Goal: Task Accomplishment & Management: Manage account settings

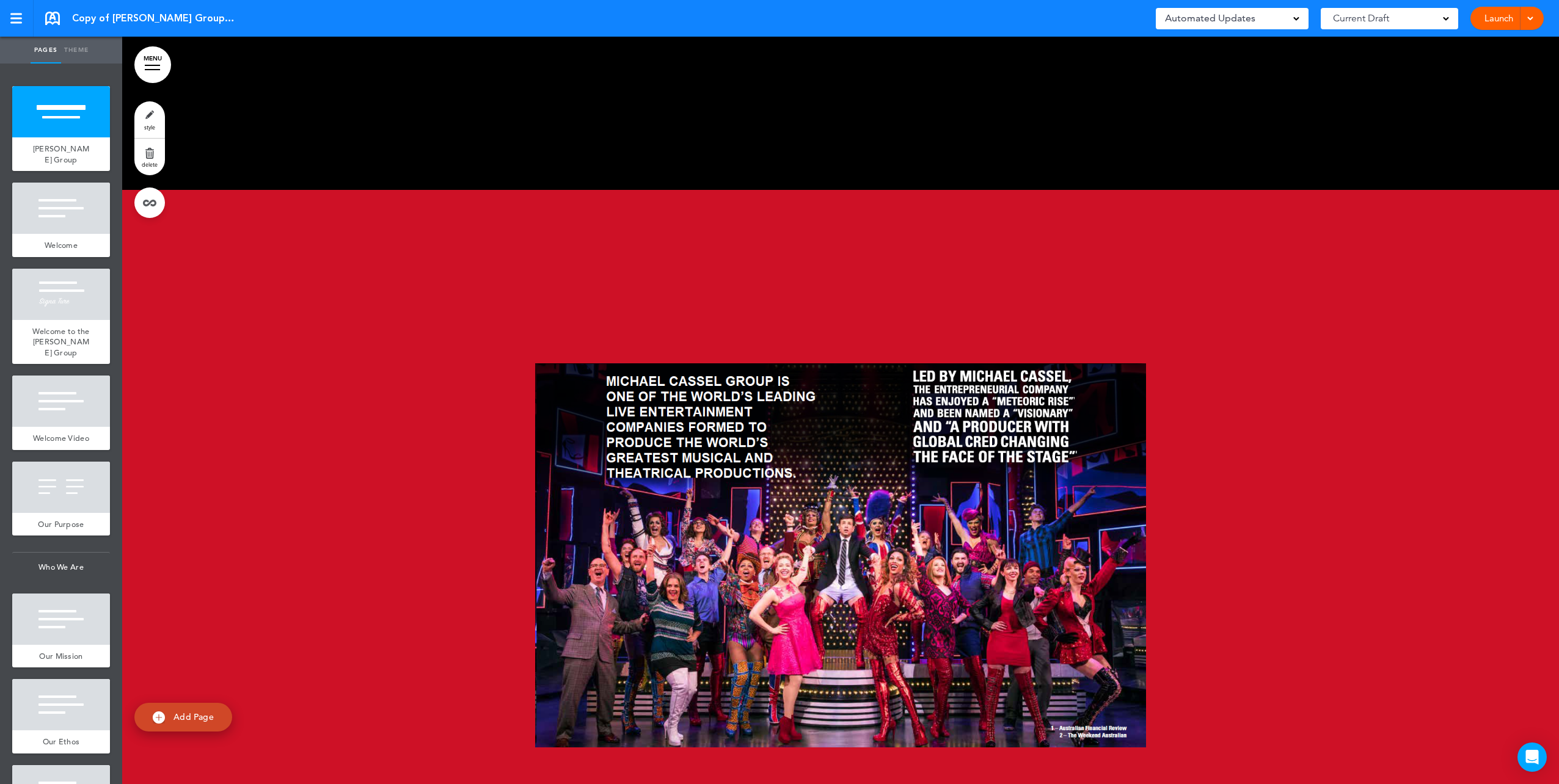
scroll to position [672, 0]
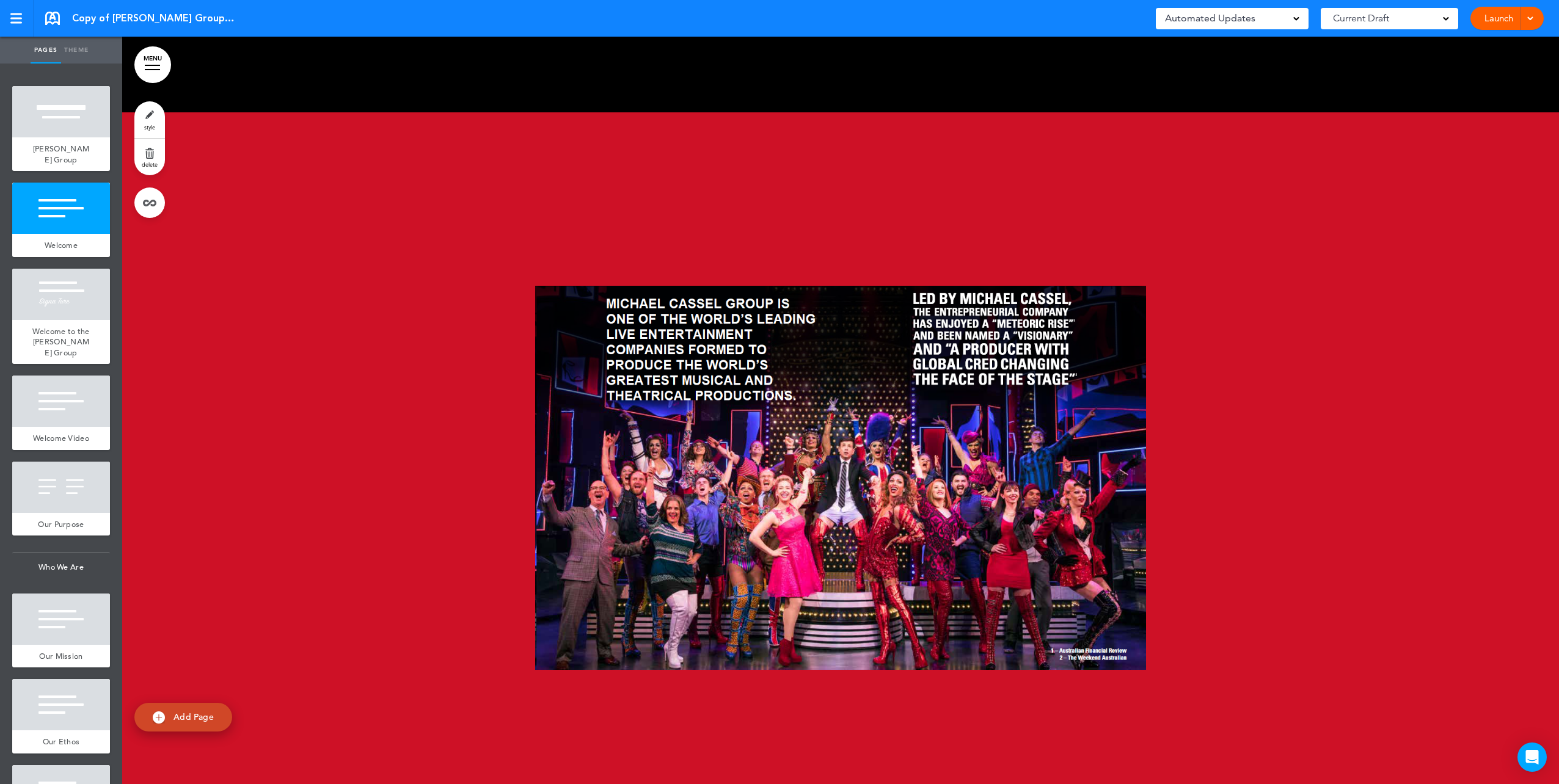
click at [349, 288] on div at bounding box center [840, 486] width 1437 height 747
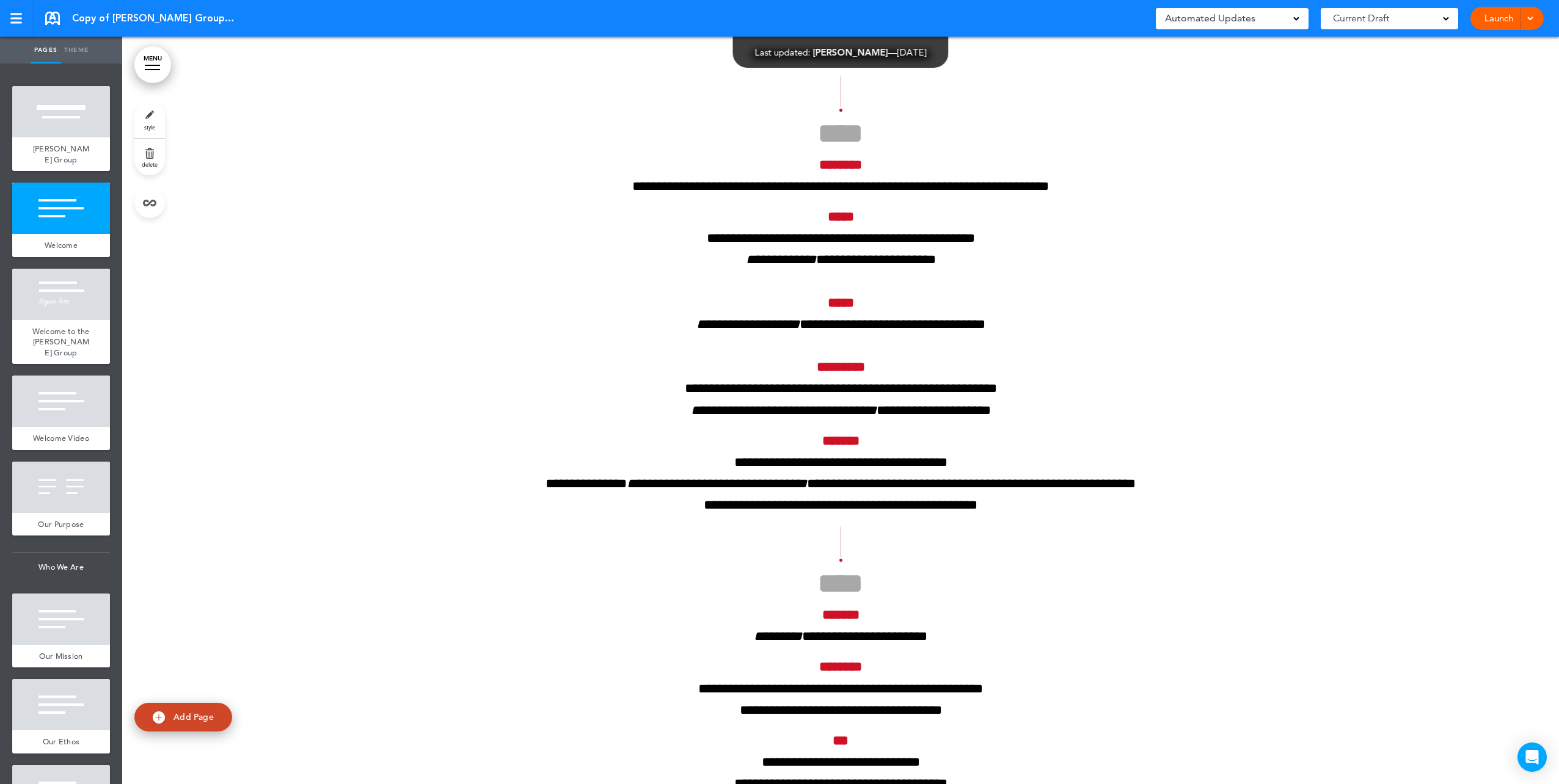
scroll to position [55951, 0]
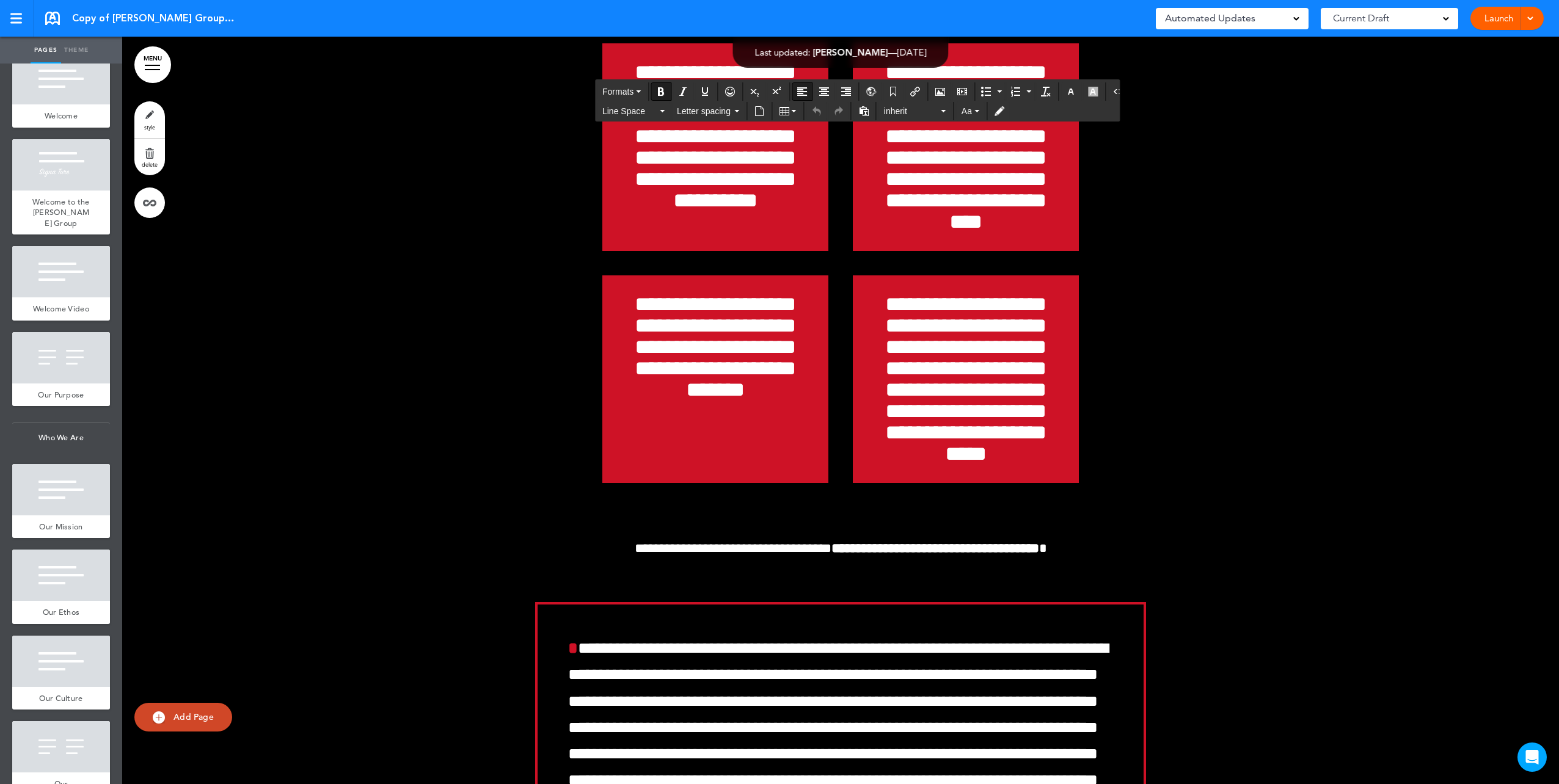
scroll to position [0, 0]
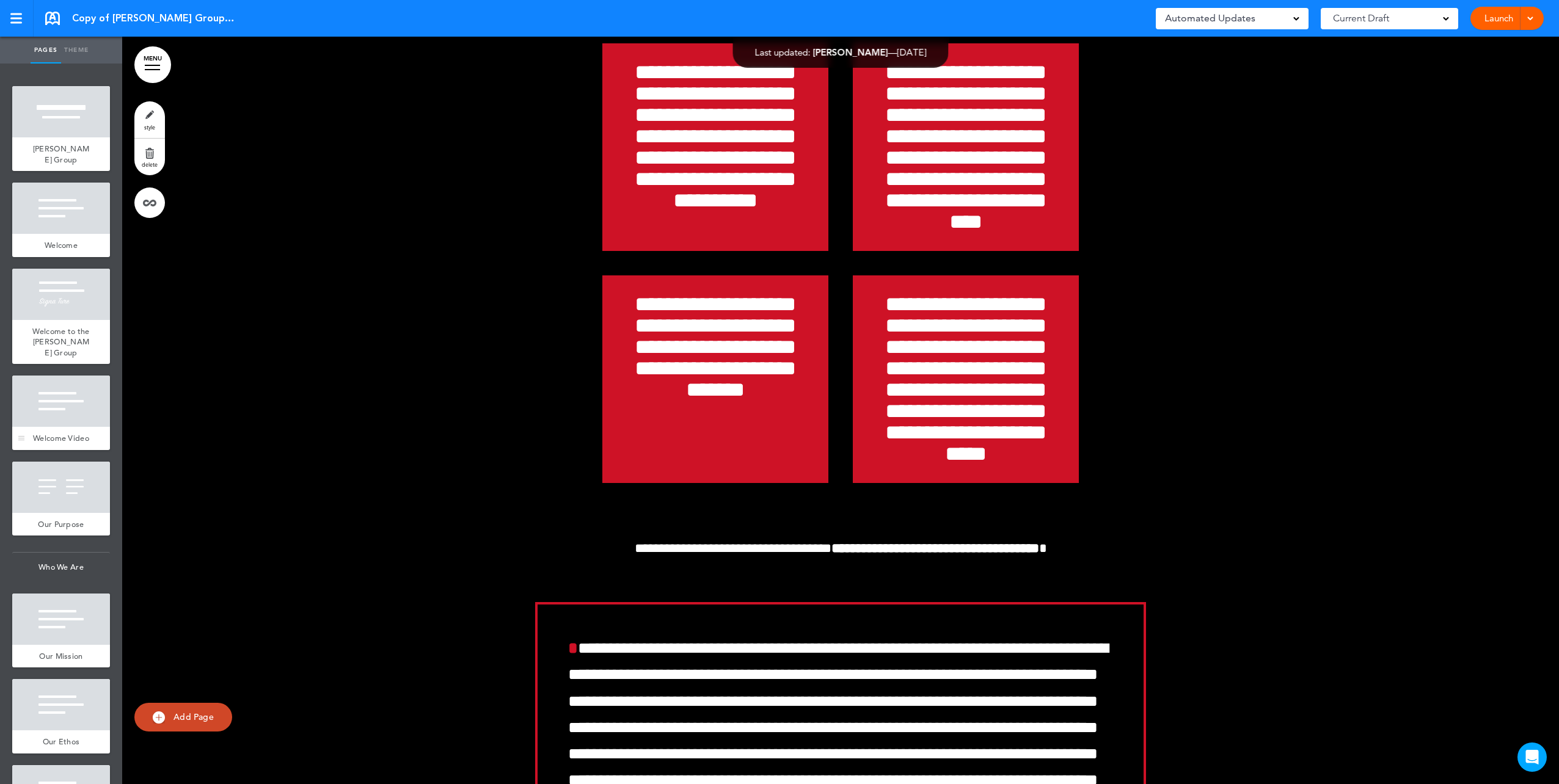
click at [57, 421] on div at bounding box center [61, 401] width 98 height 51
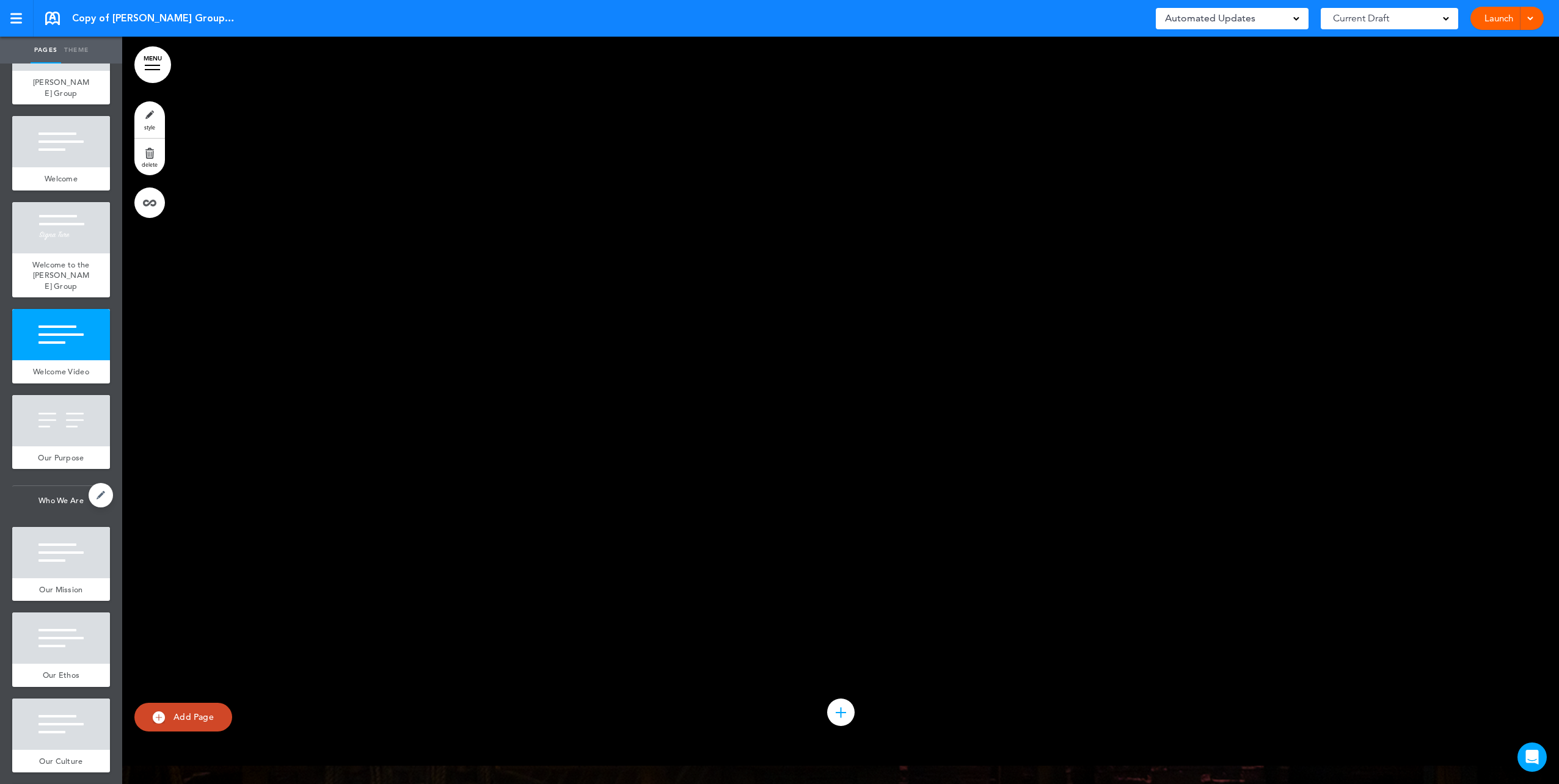
scroll to position [122, 0]
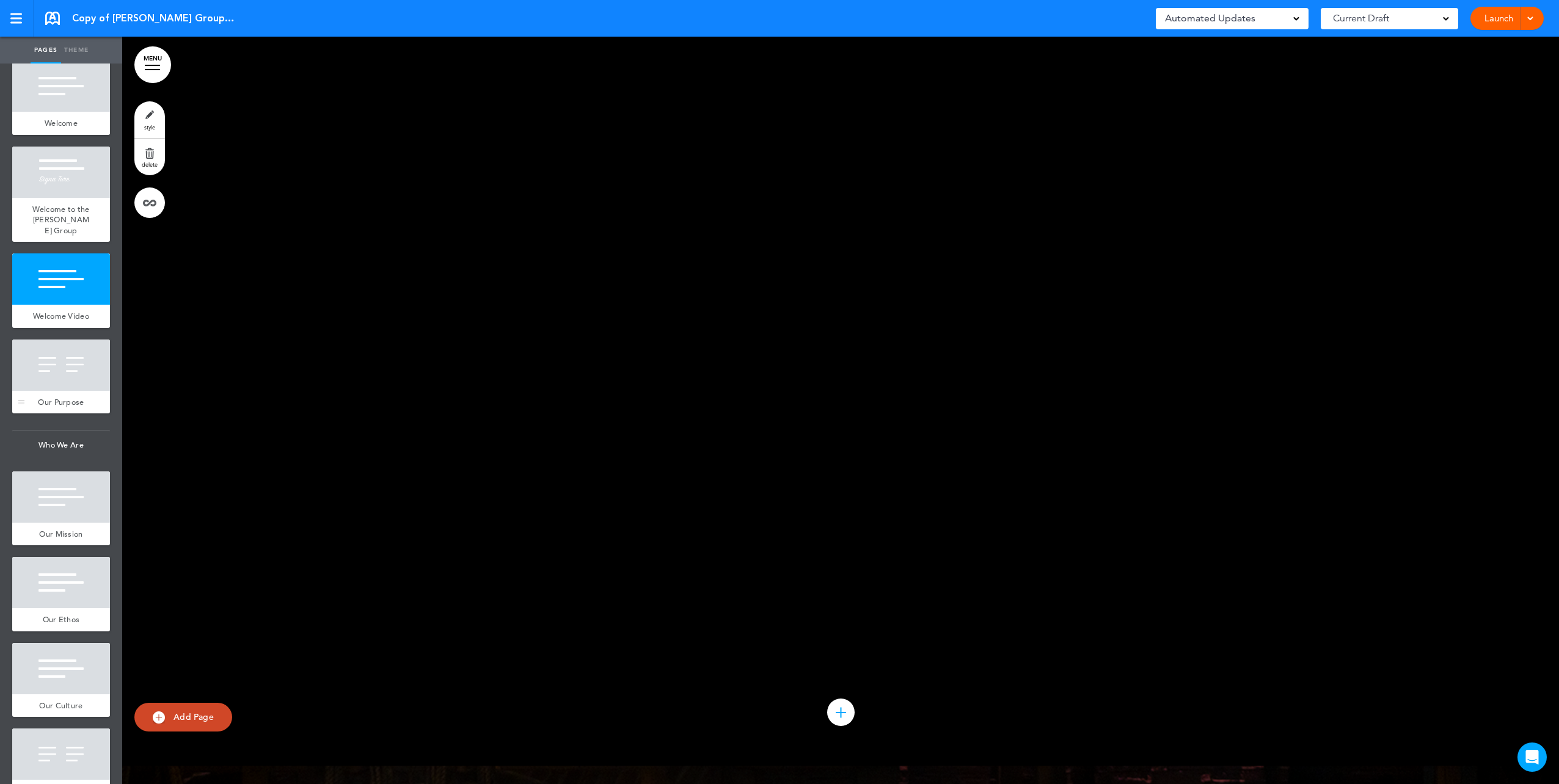
click at [57, 374] on div at bounding box center [61, 365] width 98 height 51
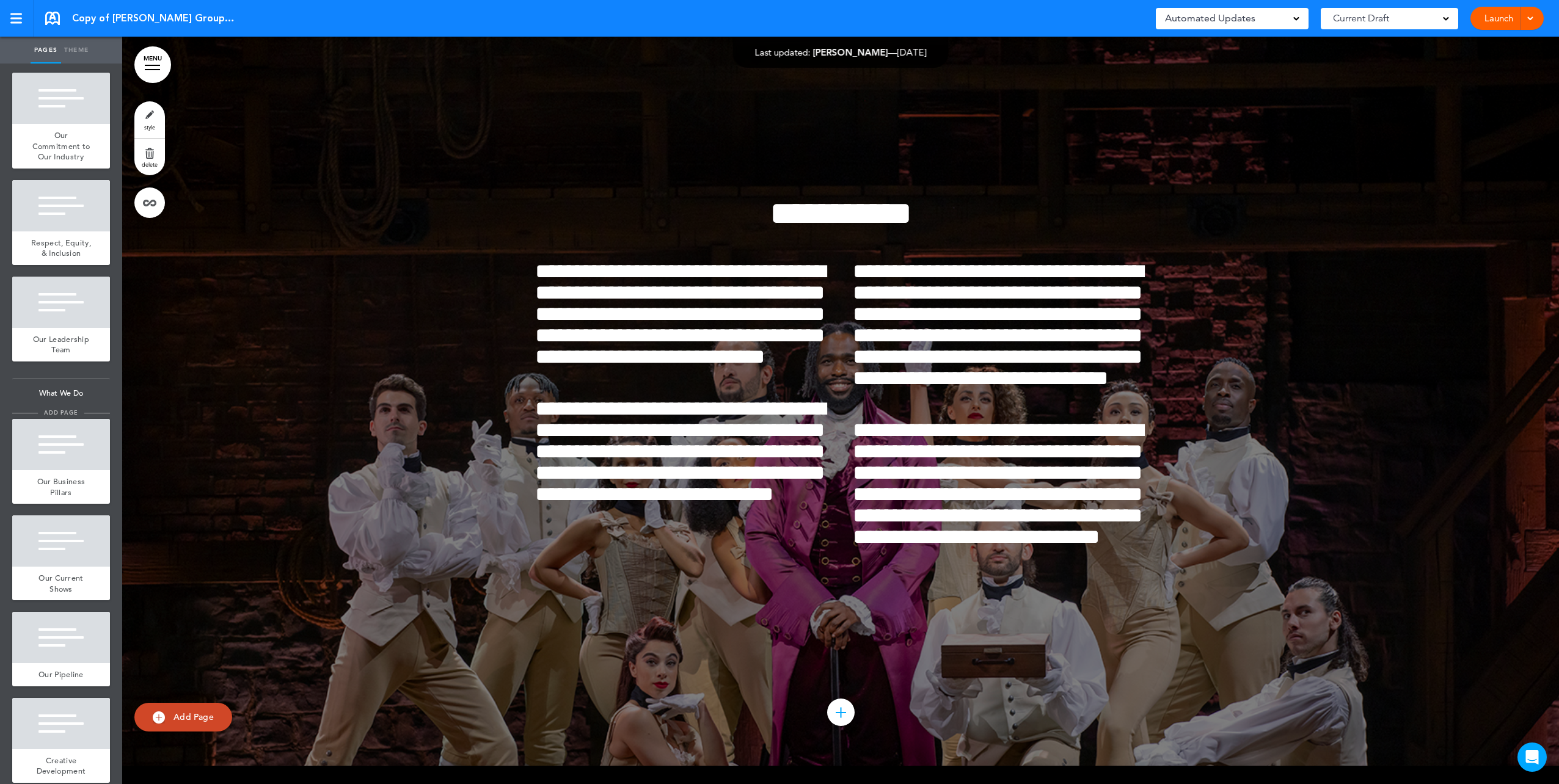
scroll to position [1404, 0]
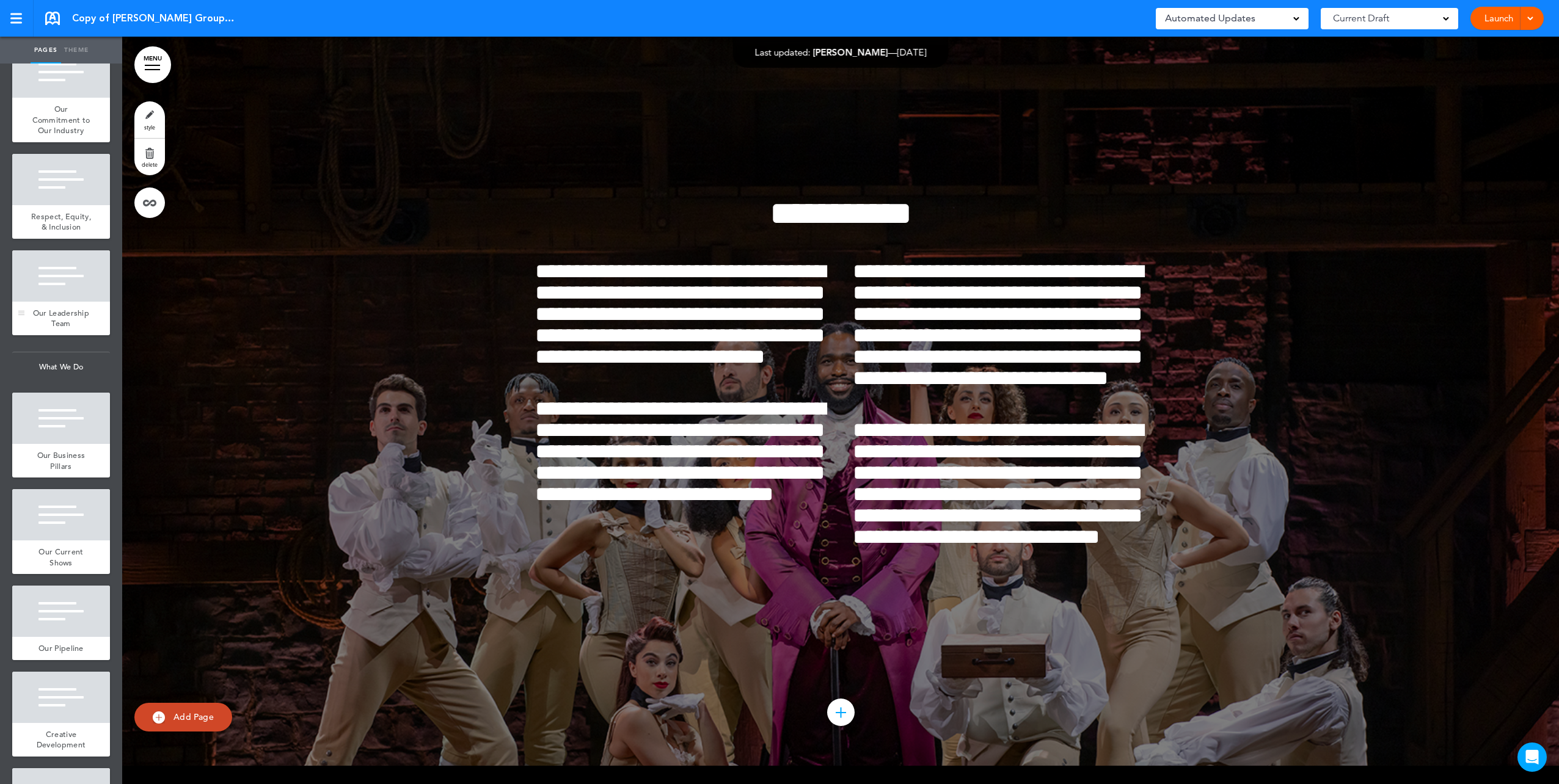
click at [61, 329] on span "Our Leadership Team" at bounding box center [61, 318] width 56 height 21
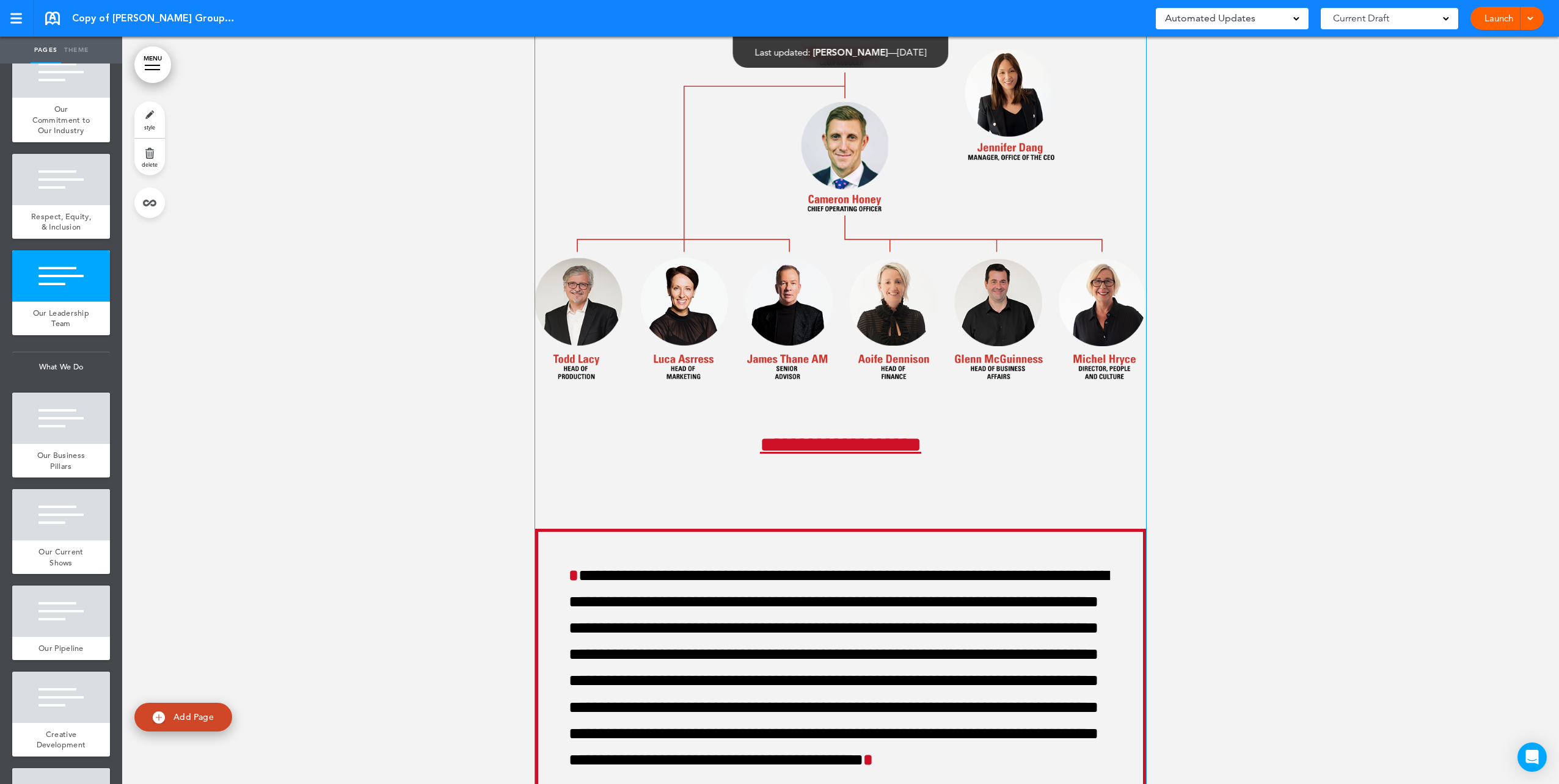
scroll to position [14241, 0]
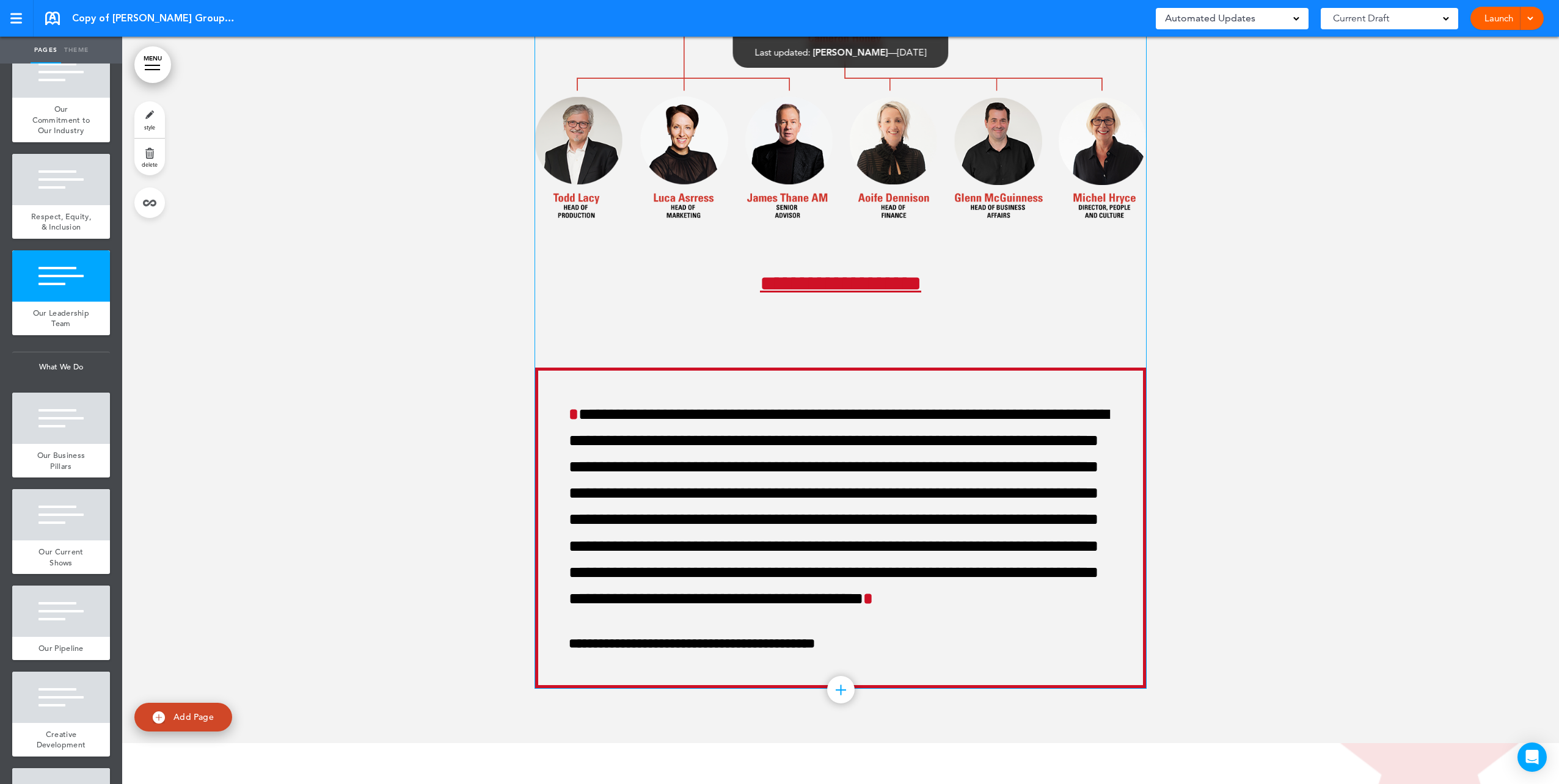
click at [851, 294] on span "**********" at bounding box center [840, 283] width 162 height 20
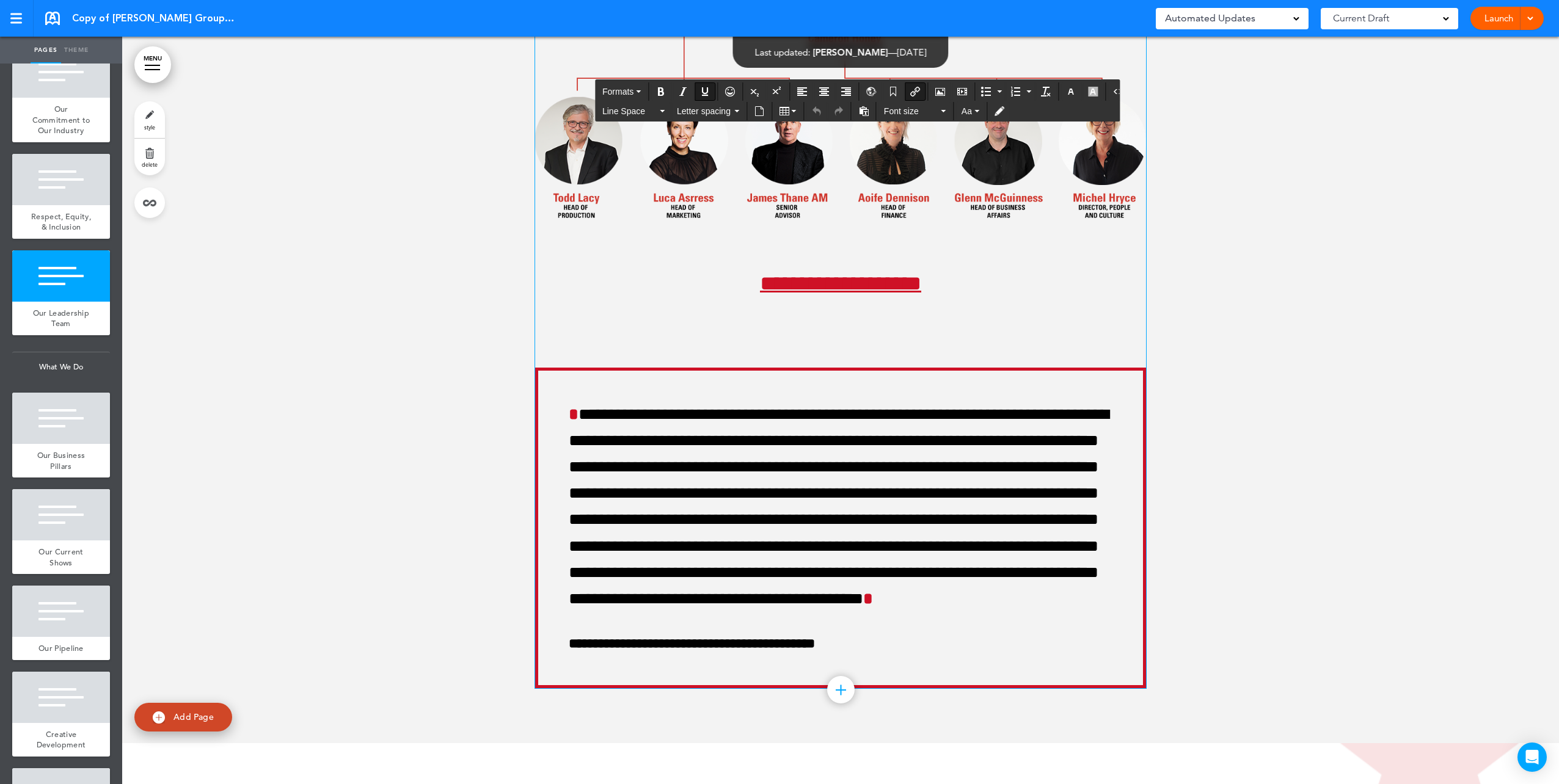
click at [848, 294] on span "**********" at bounding box center [840, 283] width 162 height 20
click at [1170, 377] on div at bounding box center [840, 199] width 1437 height 1088
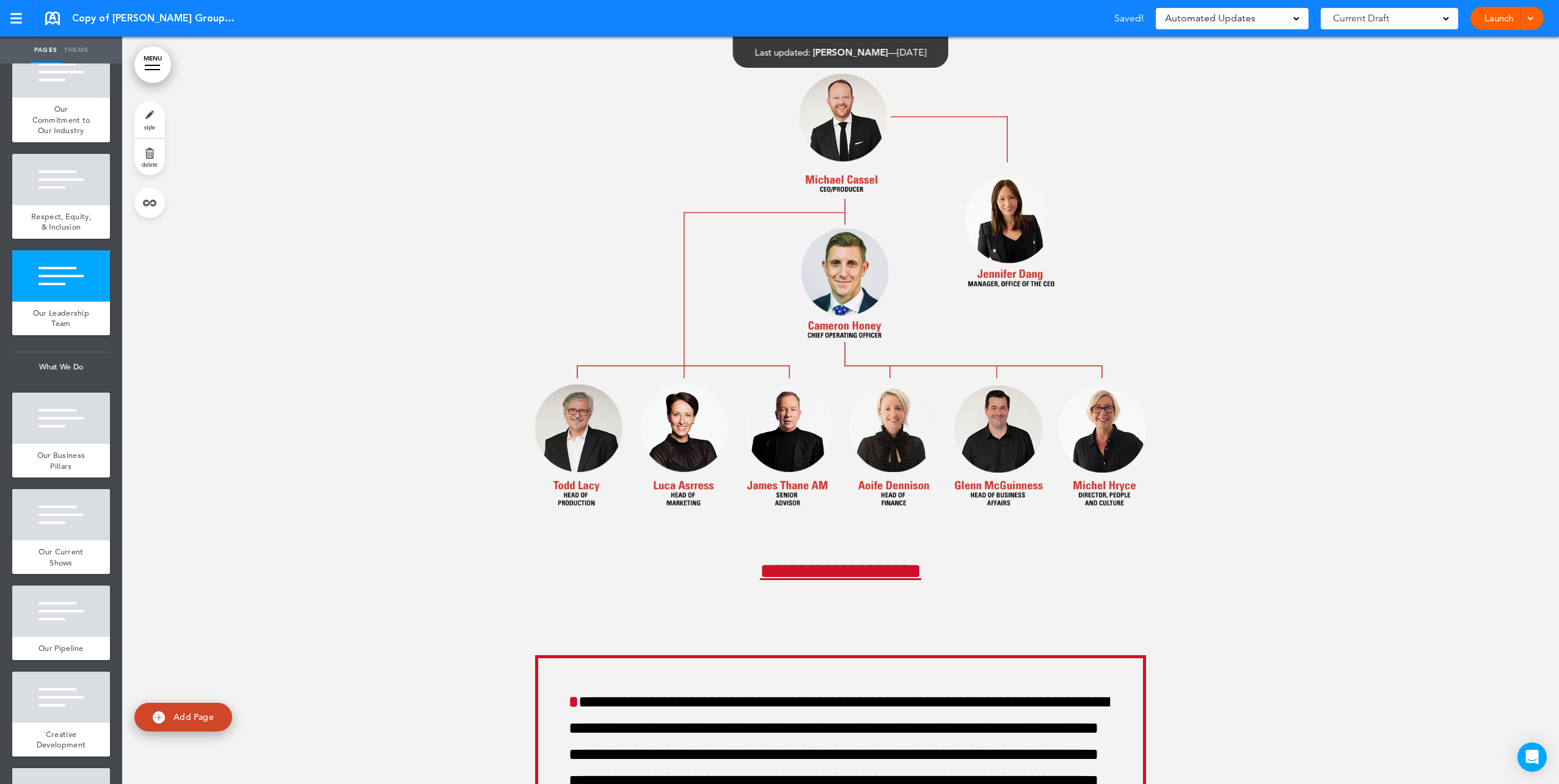
scroll to position [13936, 0]
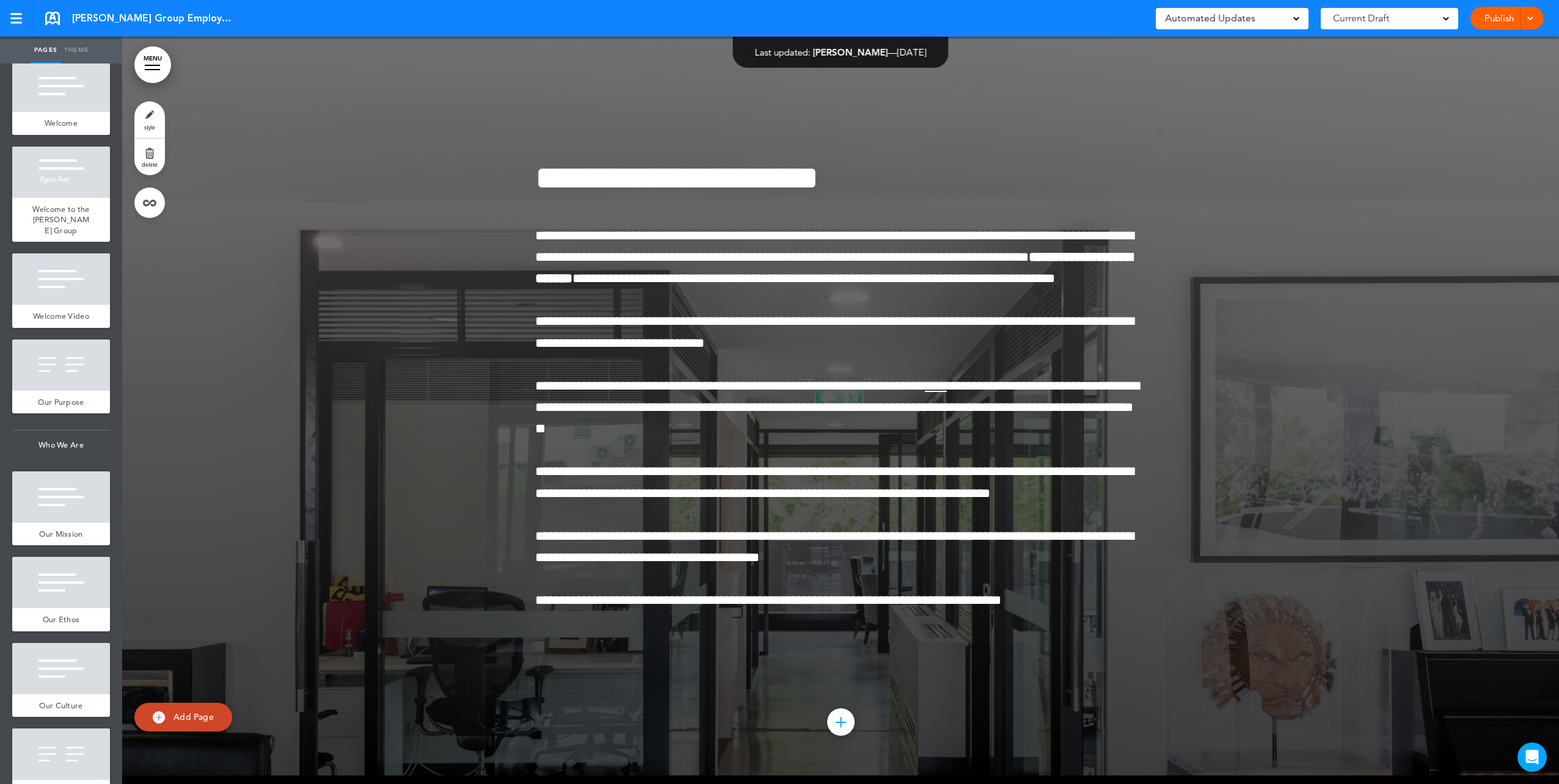
scroll to position [47715, 0]
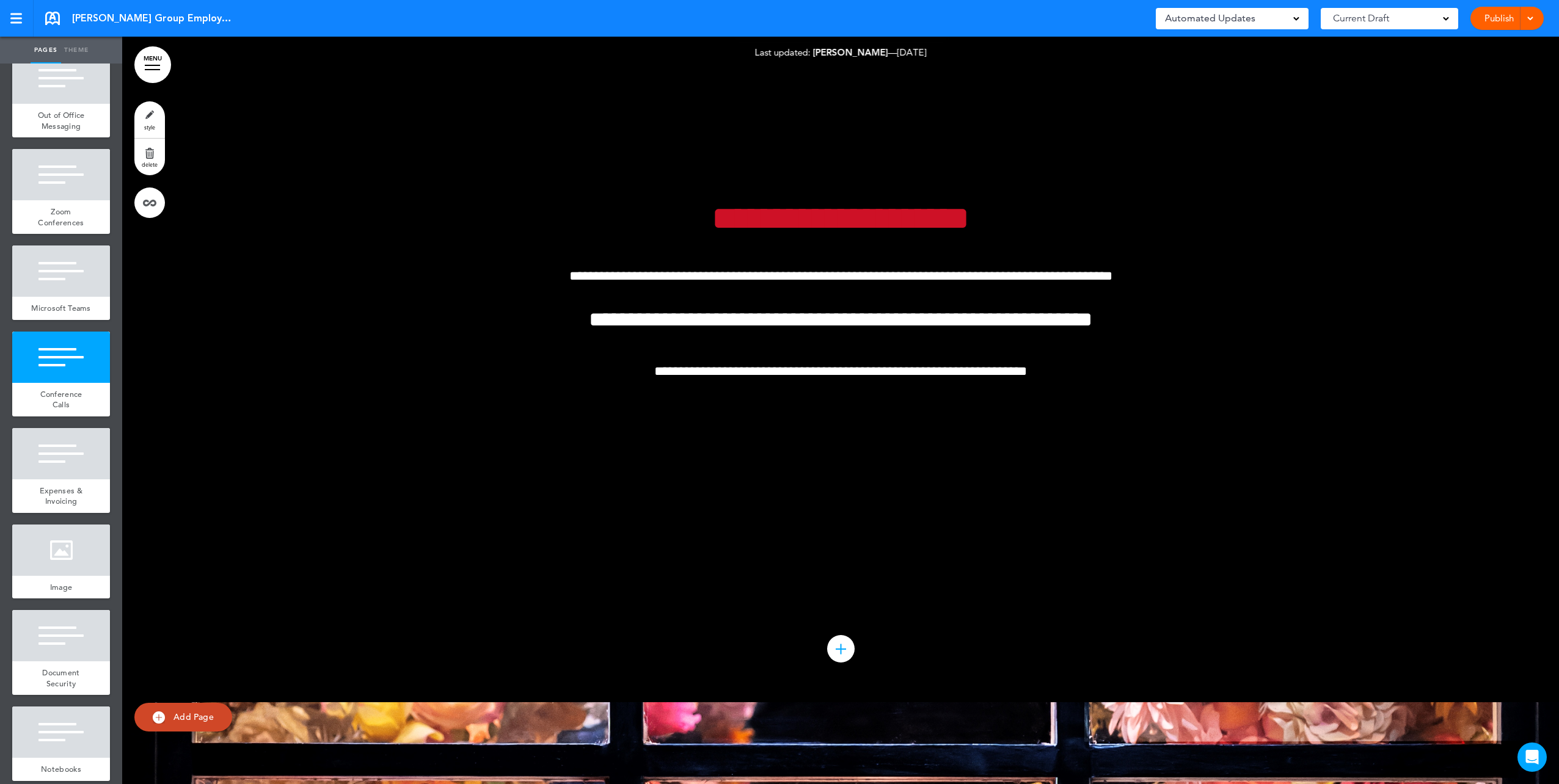
scroll to position [67795, 0]
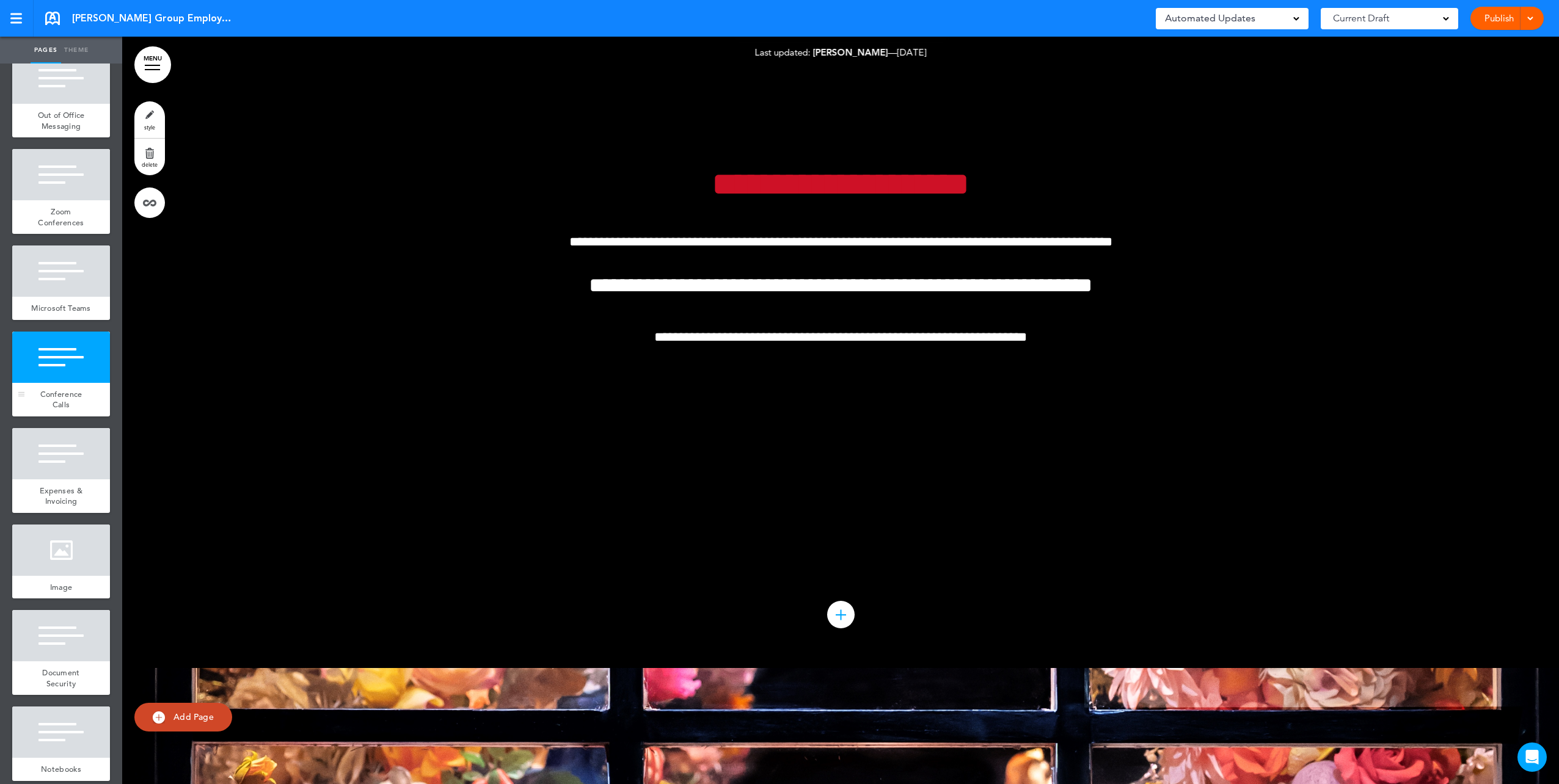
click at [63, 383] on div at bounding box center [61, 357] width 98 height 51
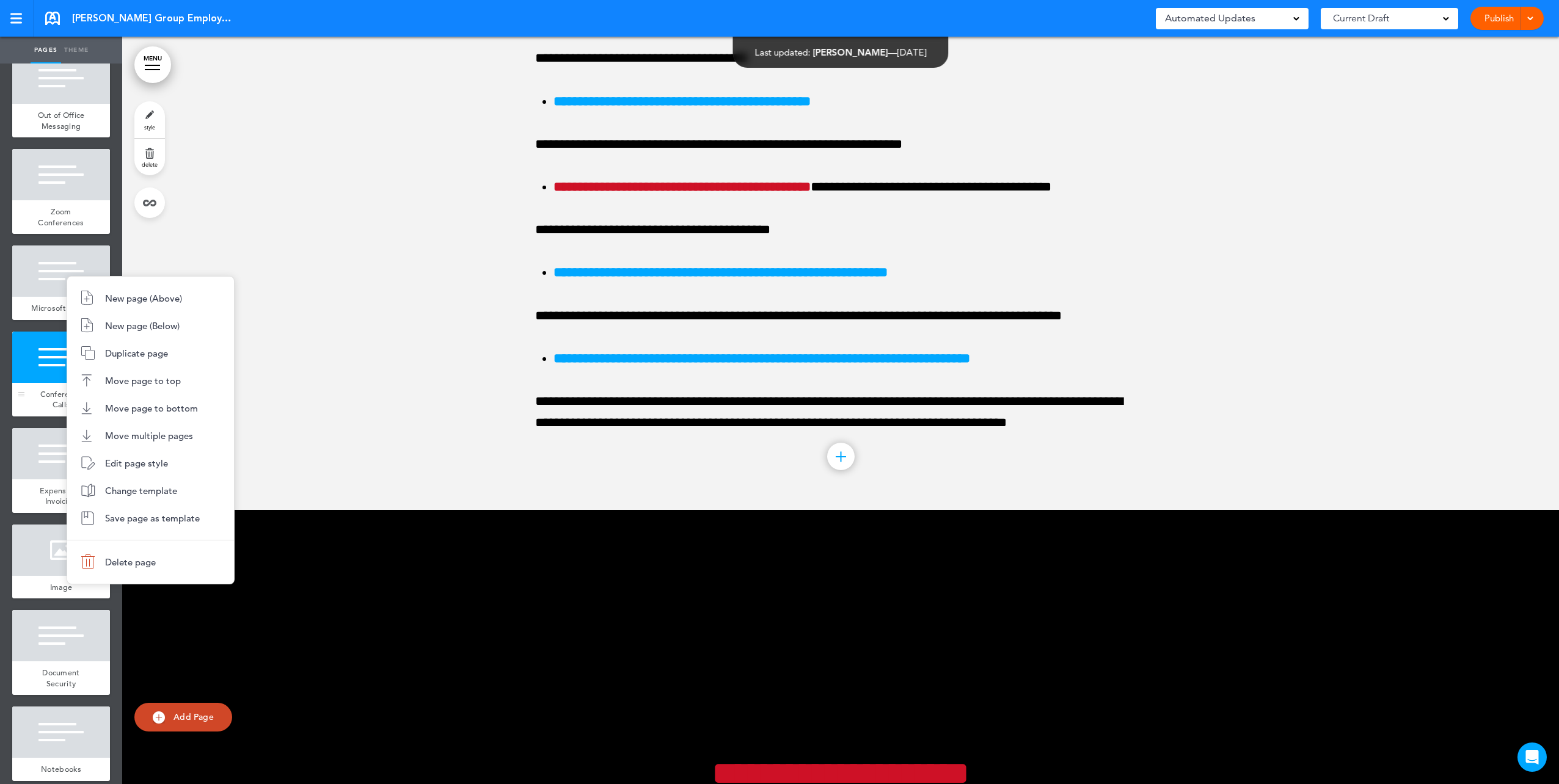
scroll to position [67190, 0]
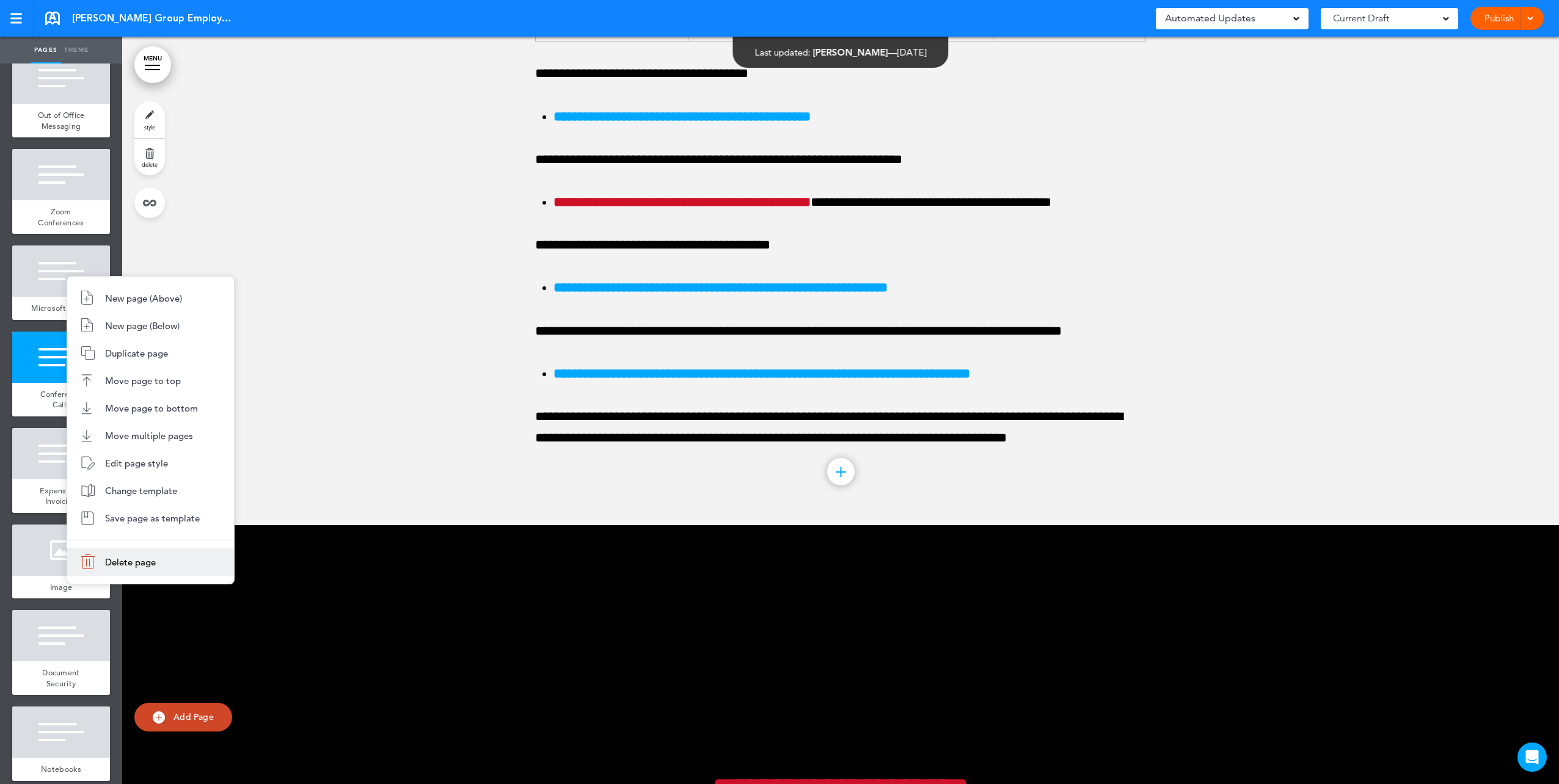
click at [110, 565] on span "Delete page" at bounding box center [131, 562] width 51 height 11
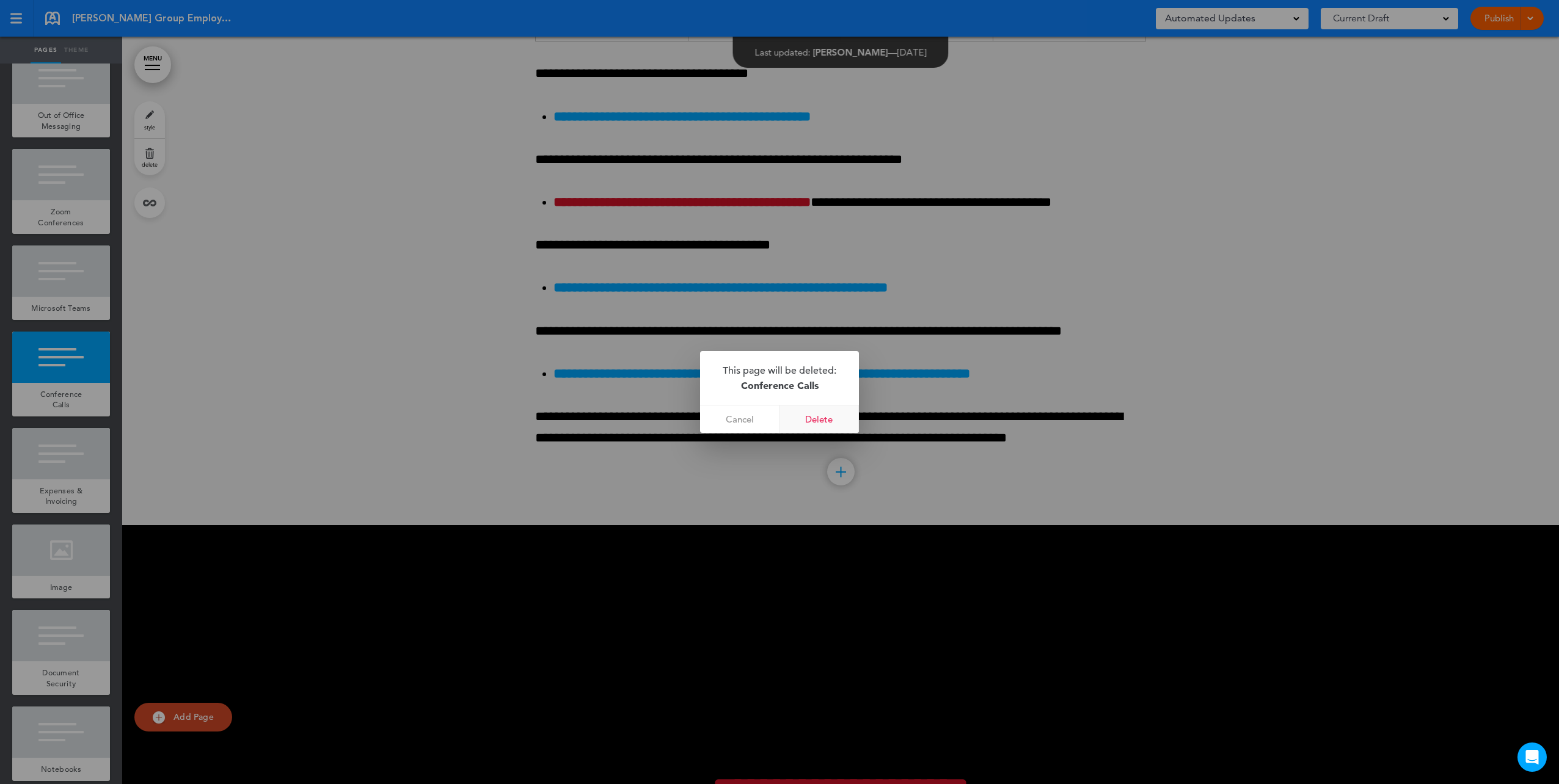
click at [810, 422] on link "Delete" at bounding box center [819, 419] width 80 height 27
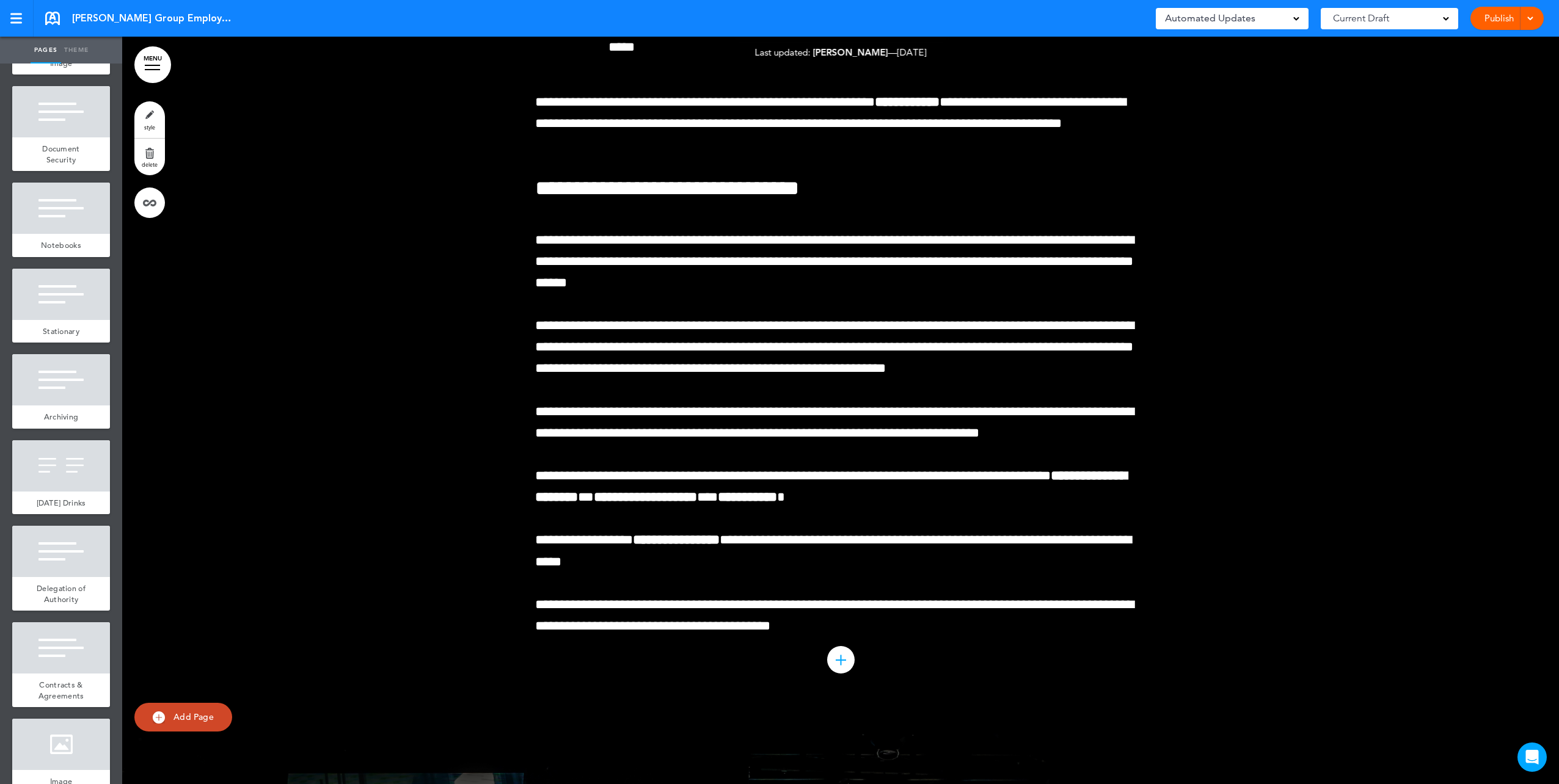
scroll to position [53901, 0]
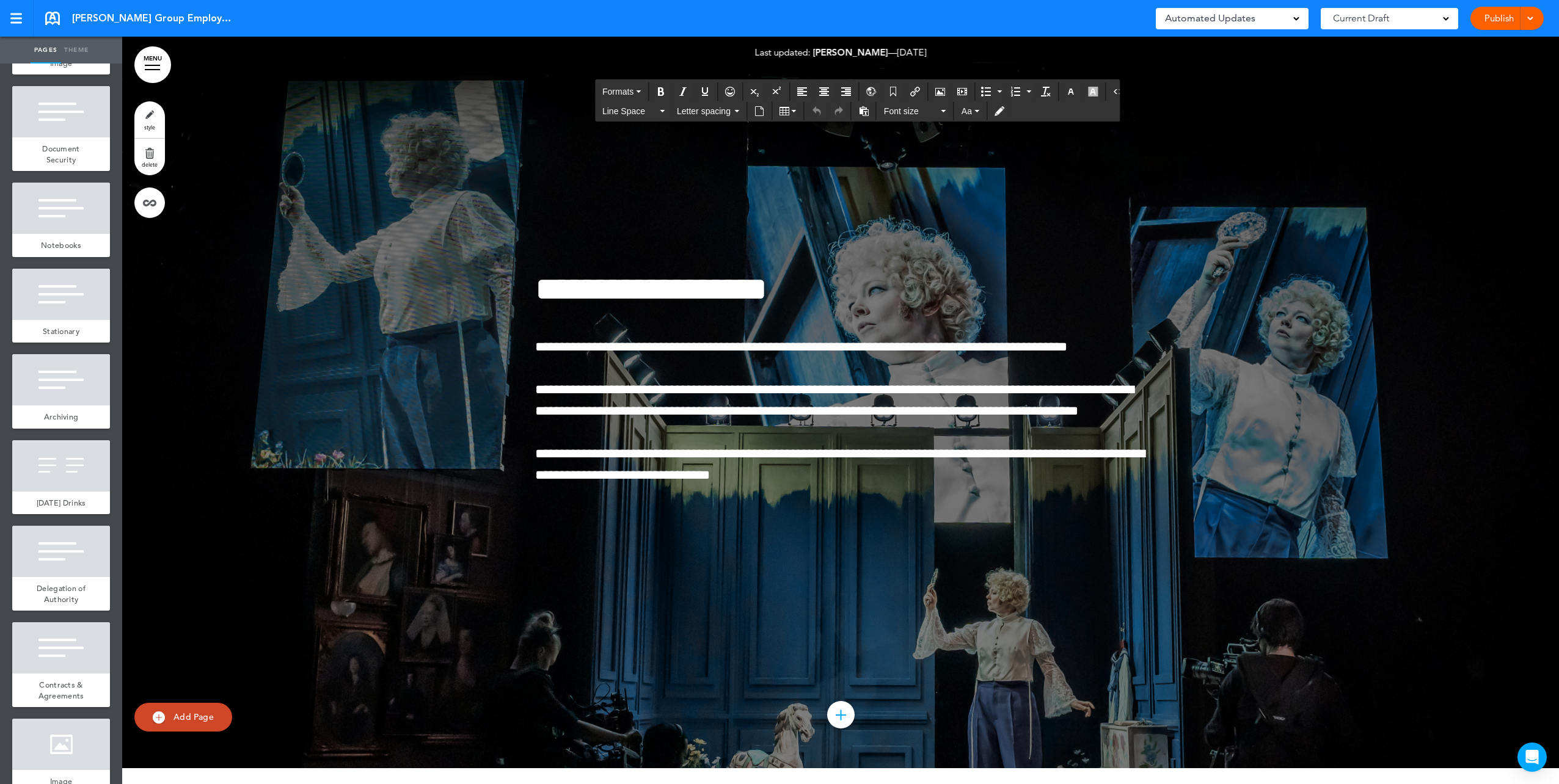
scroll to position [54450, 0]
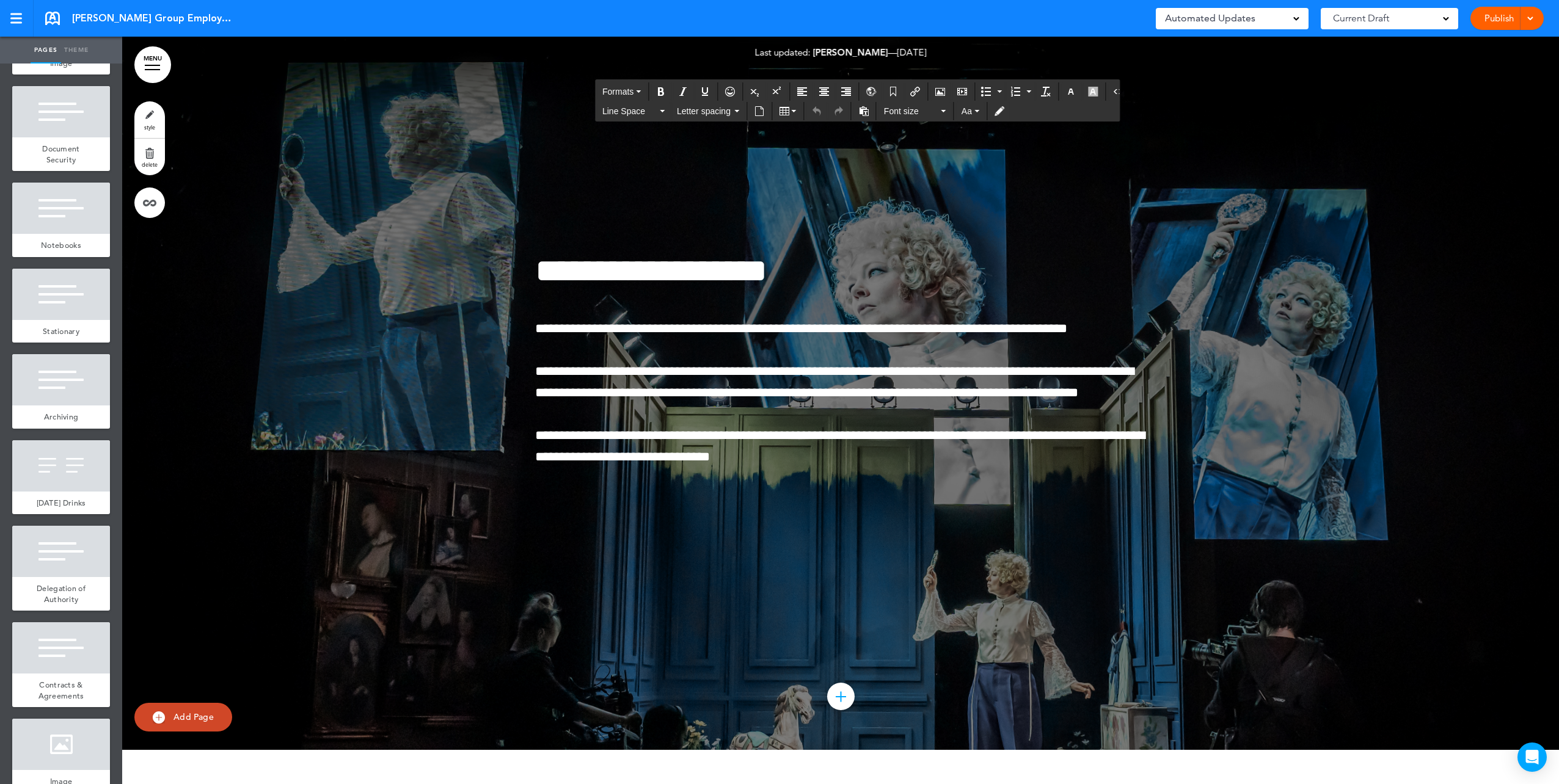
drag, startPoint x: 824, startPoint y: 430, endPoint x: 678, endPoint y: 387, distance: 152.2
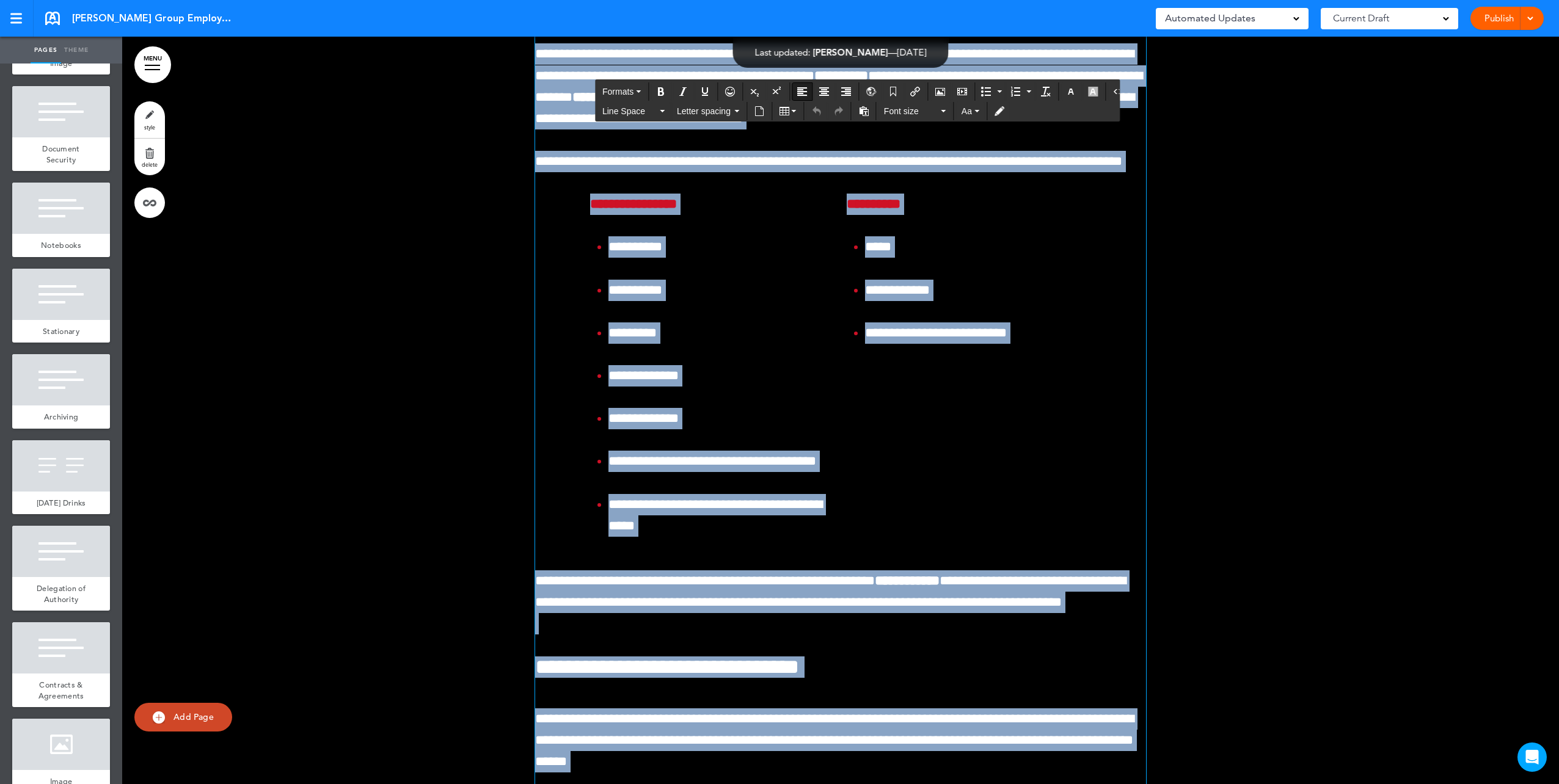
scroll to position [53117, 0]
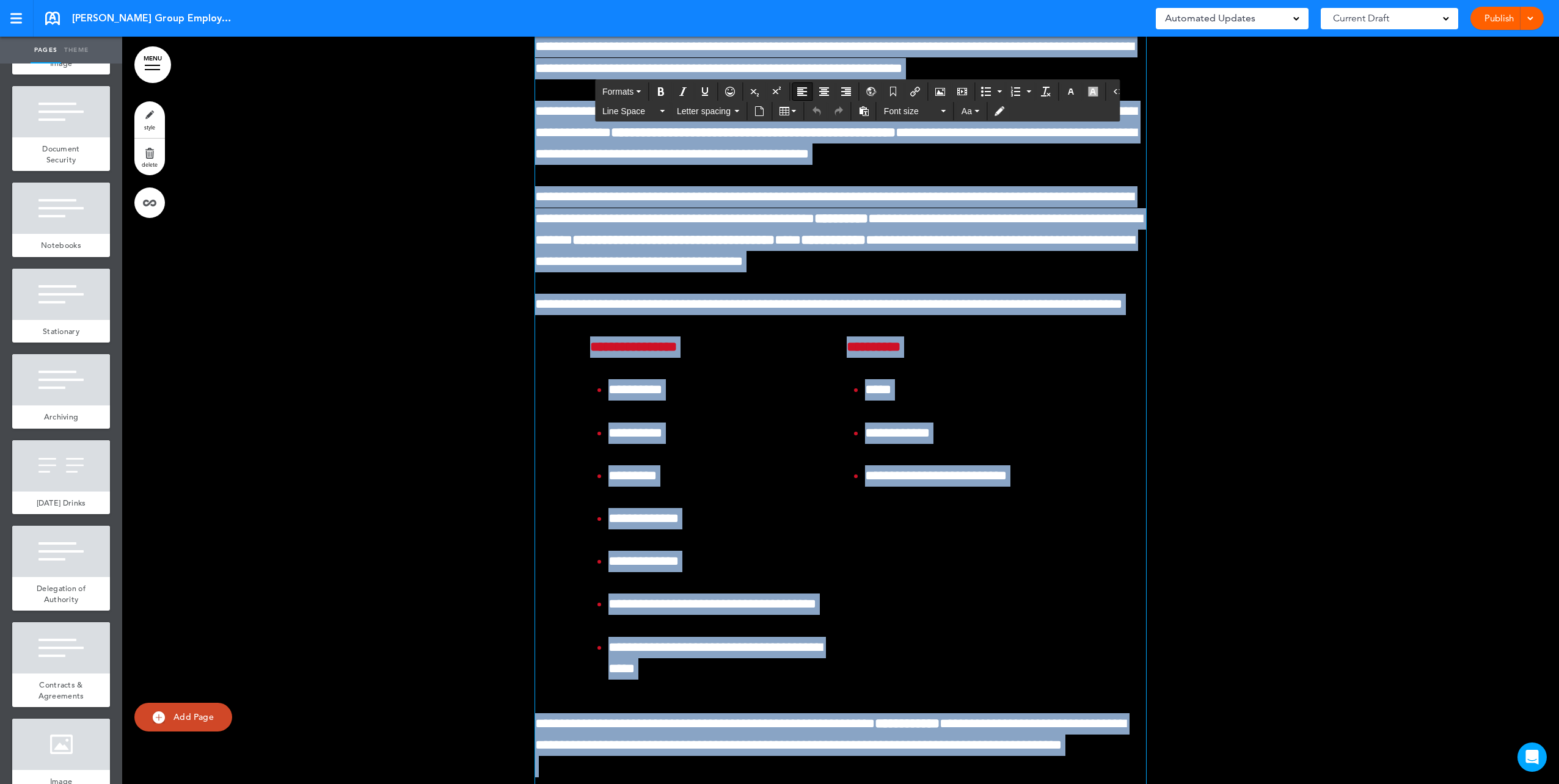
drag, startPoint x: 745, startPoint y: 417, endPoint x: 538, endPoint y: 390, distance: 208.8
click at [538, 390] on div "**********" at bounding box center [841, 583] width 611 height 1351
copy div "**********"
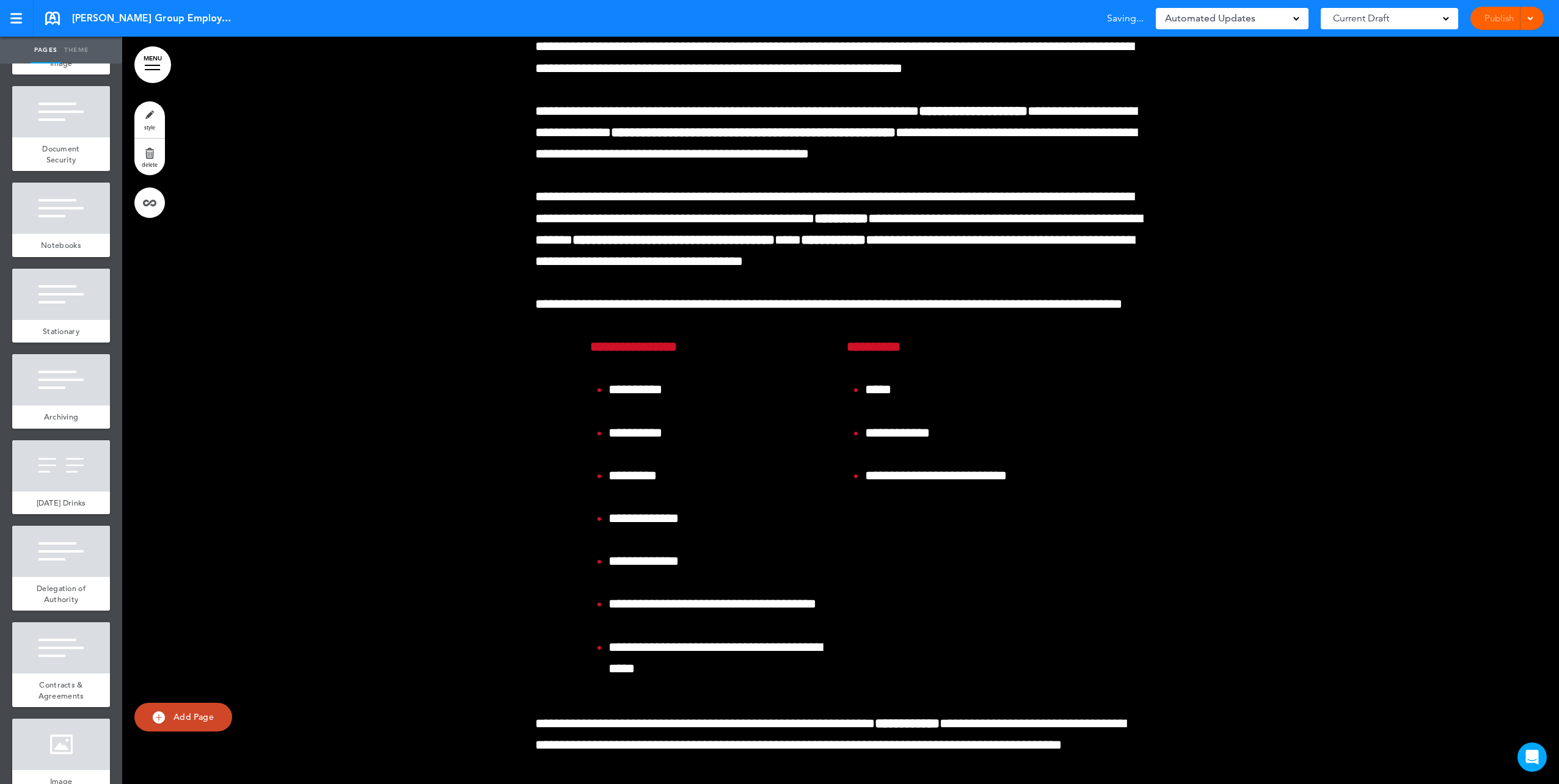
drag, startPoint x: 451, startPoint y: 410, endPoint x: 90, endPoint y: 360, distance: 364.4
click at [450, 410] on div at bounding box center [840, 598] width 1437 height 1473
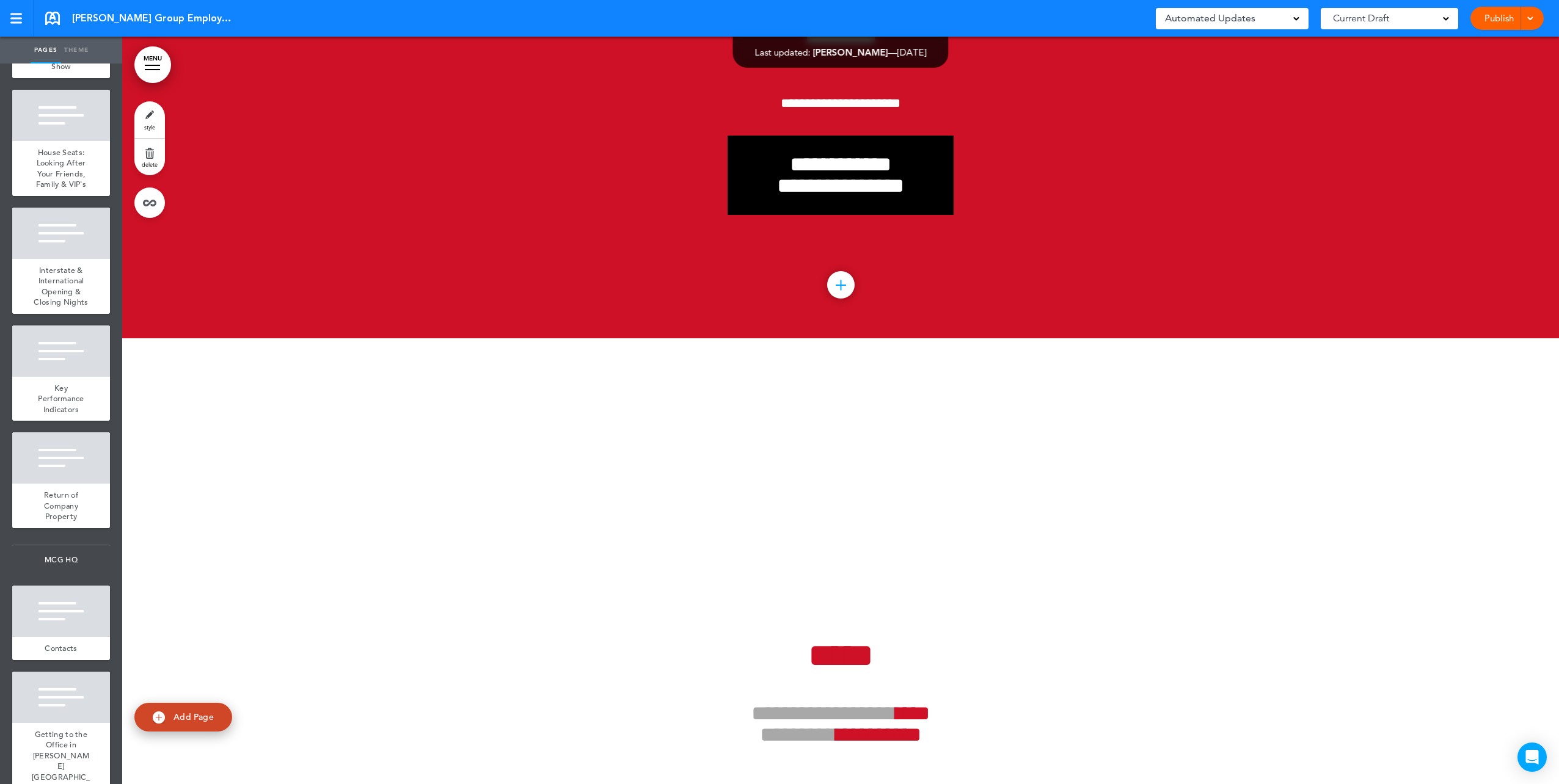
scroll to position [10281, 0]
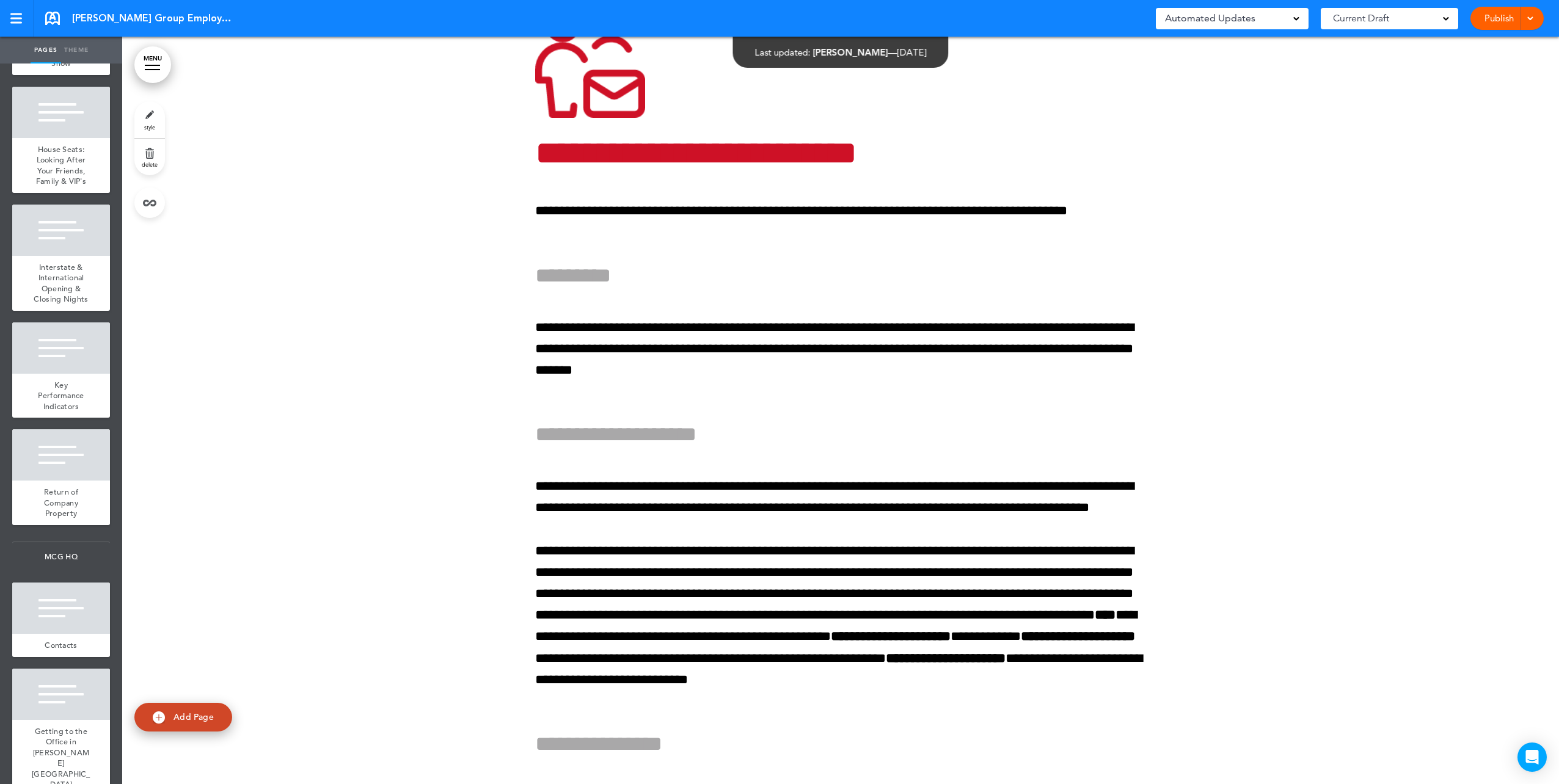
scroll to position [97252, 0]
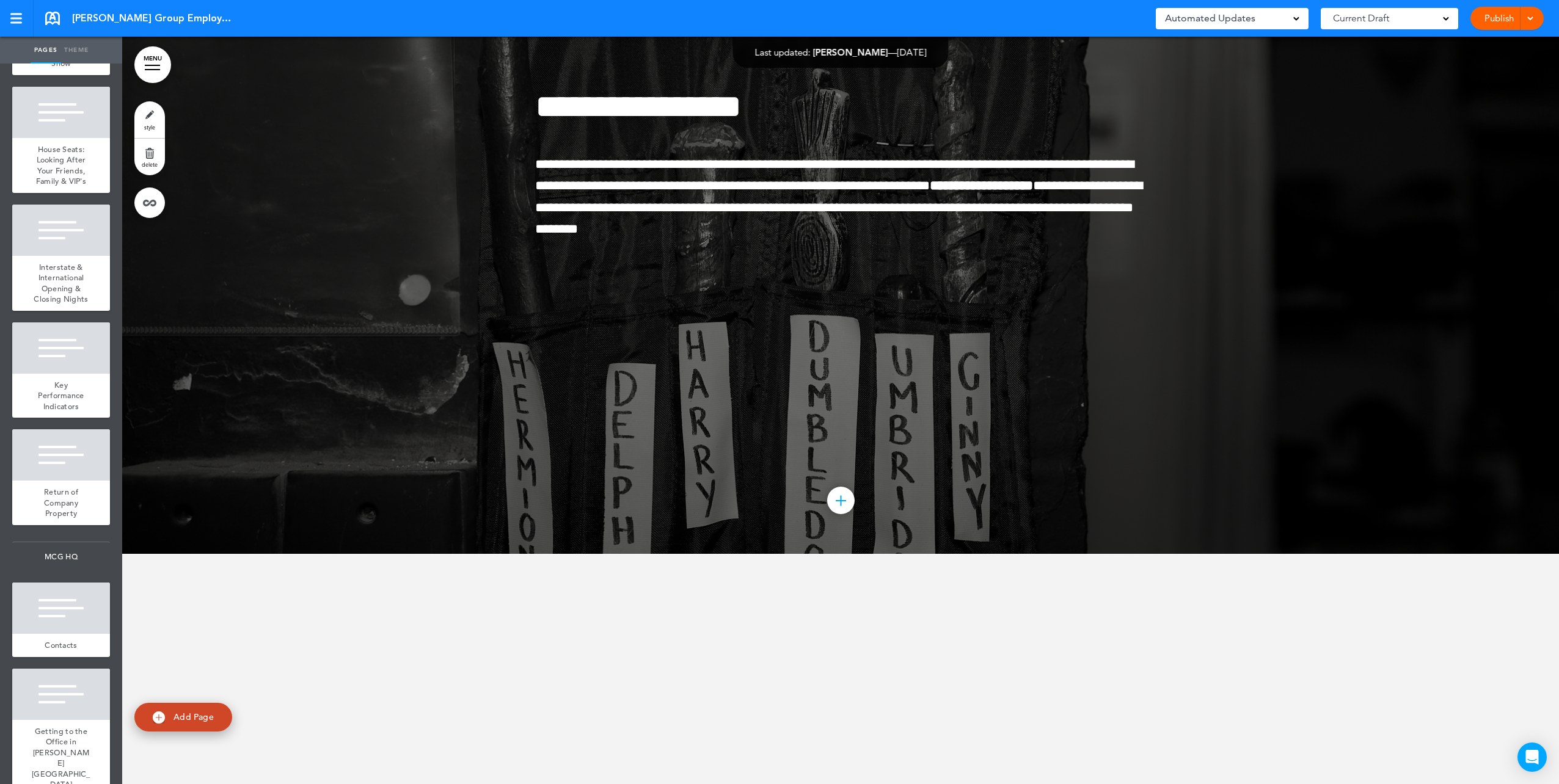
click at [65, 42] on div at bounding box center [61, 16] width 98 height 51
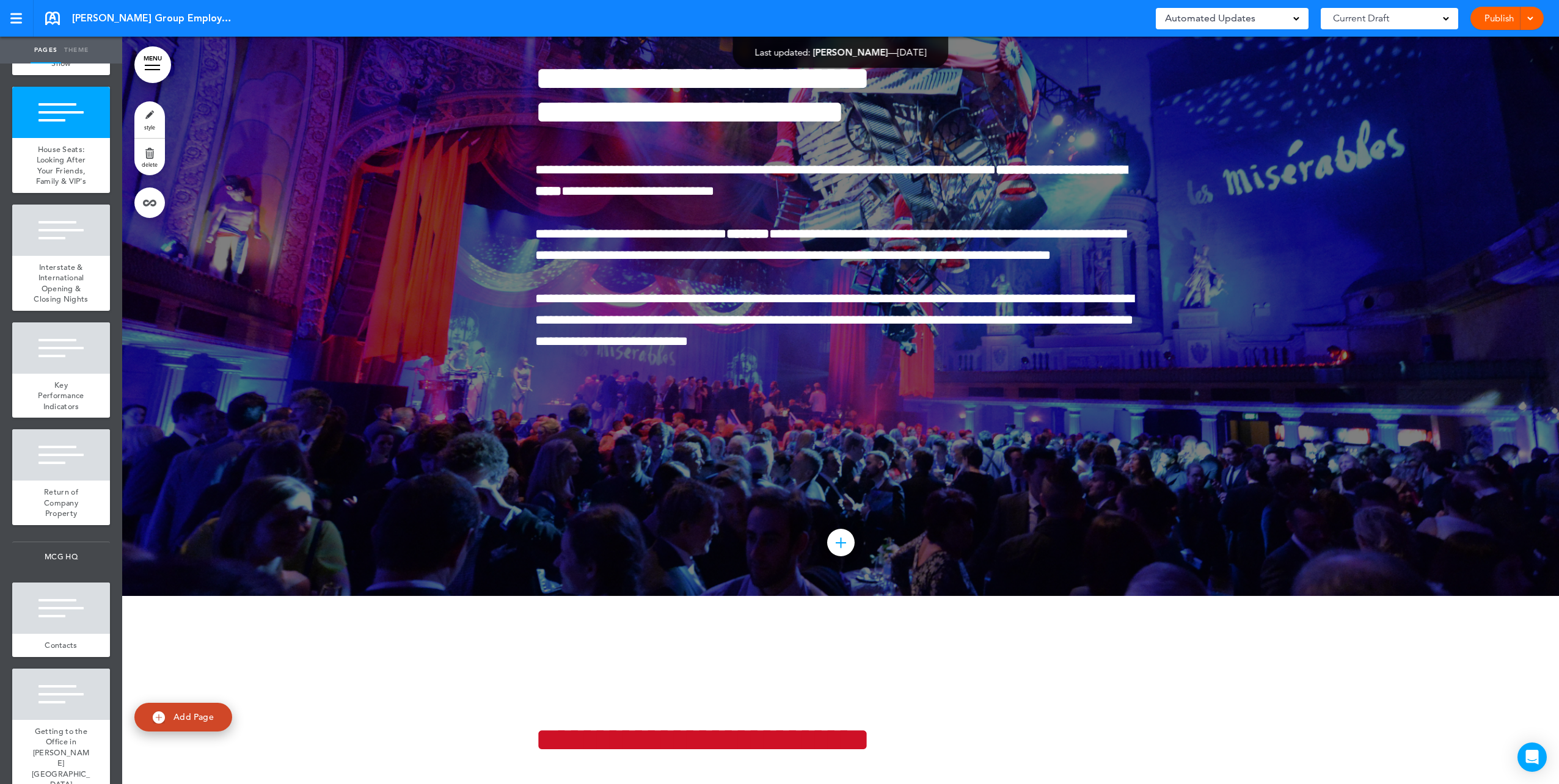
scroll to position [98732, 0]
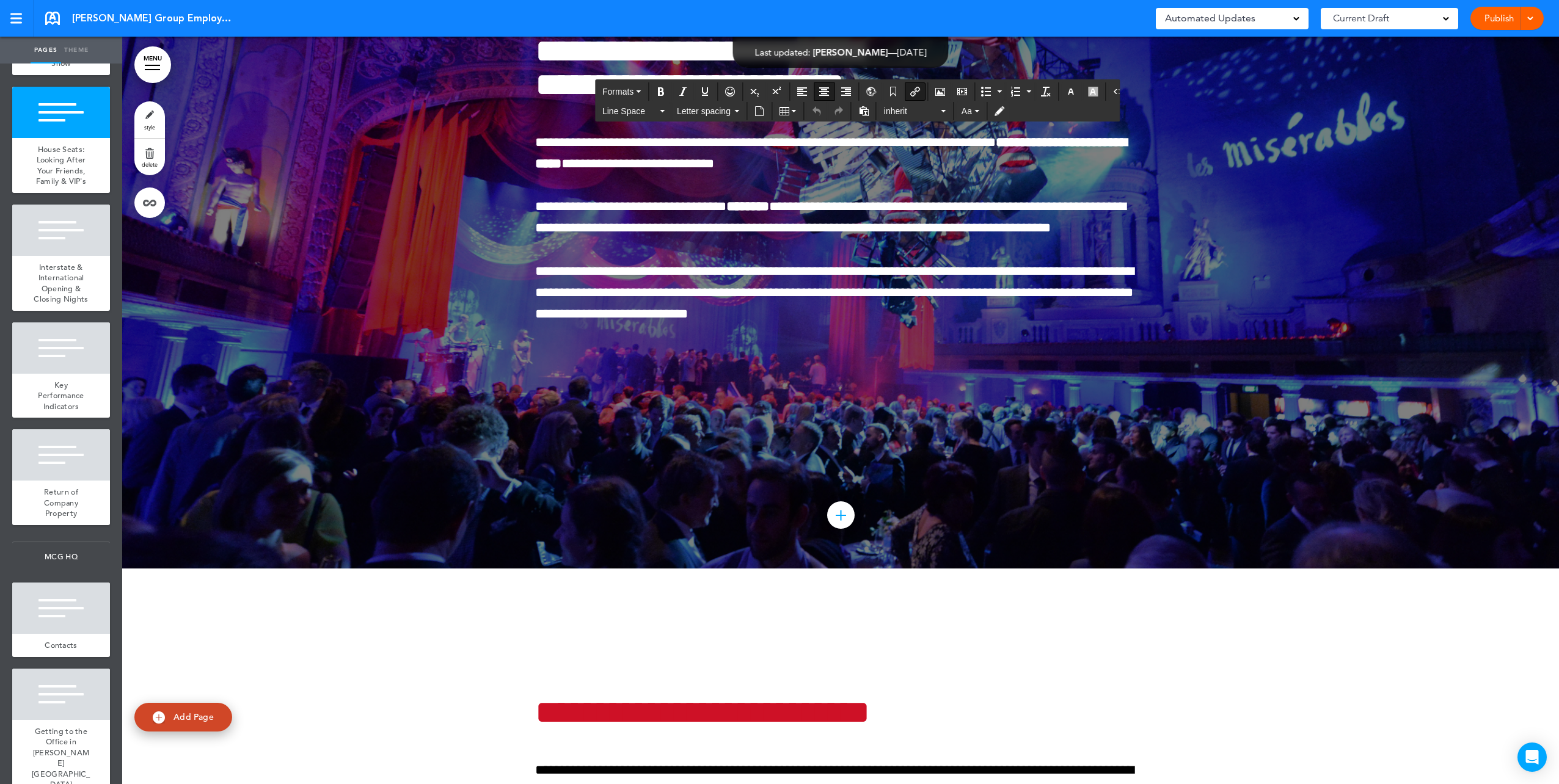
drag, startPoint x: 991, startPoint y: 483, endPoint x: 684, endPoint y: 487, distance: 307.0
copy link "**********"
click at [59, 256] on div at bounding box center [61, 230] width 98 height 51
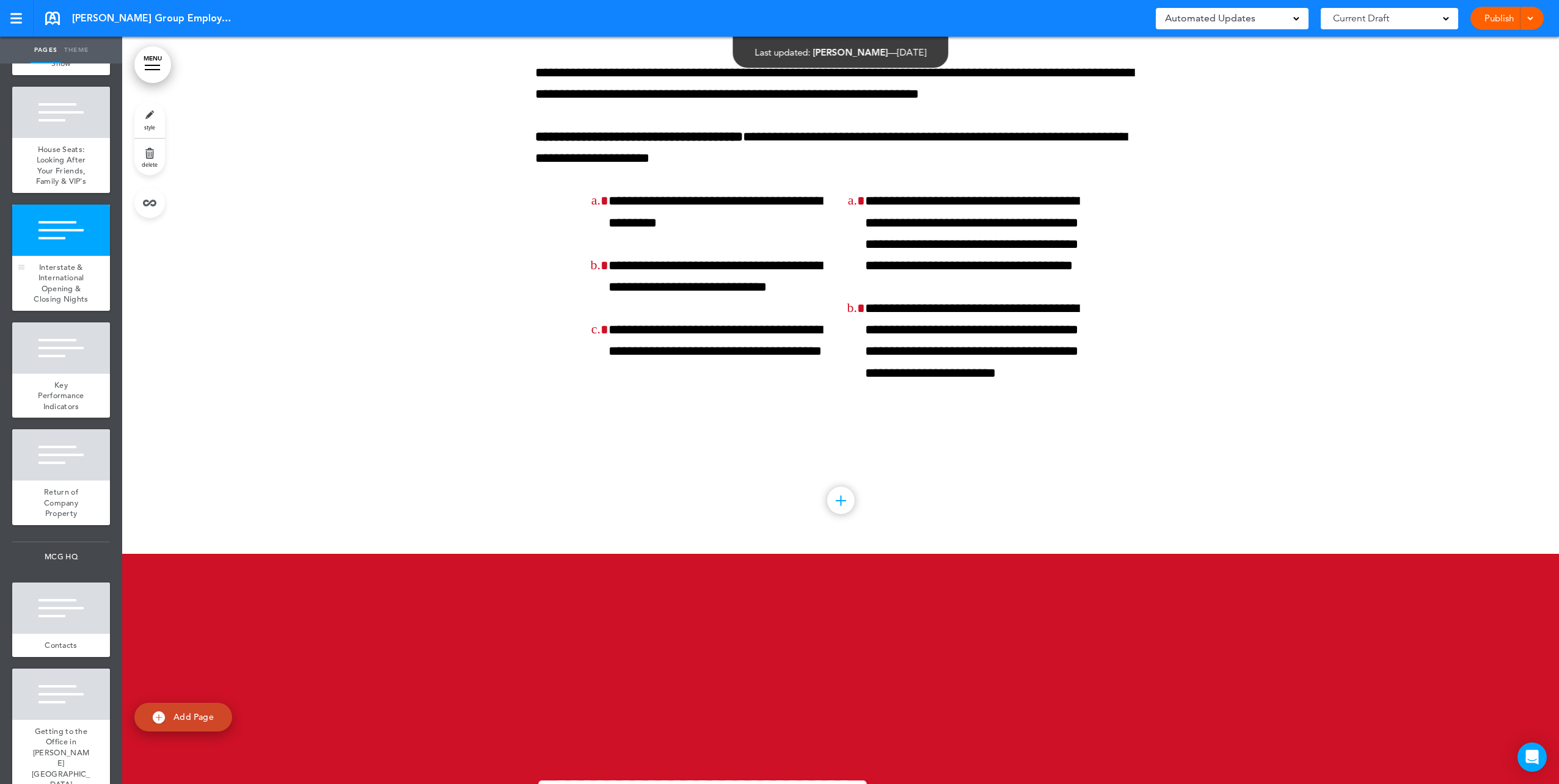
scroll to position [10464, 0]
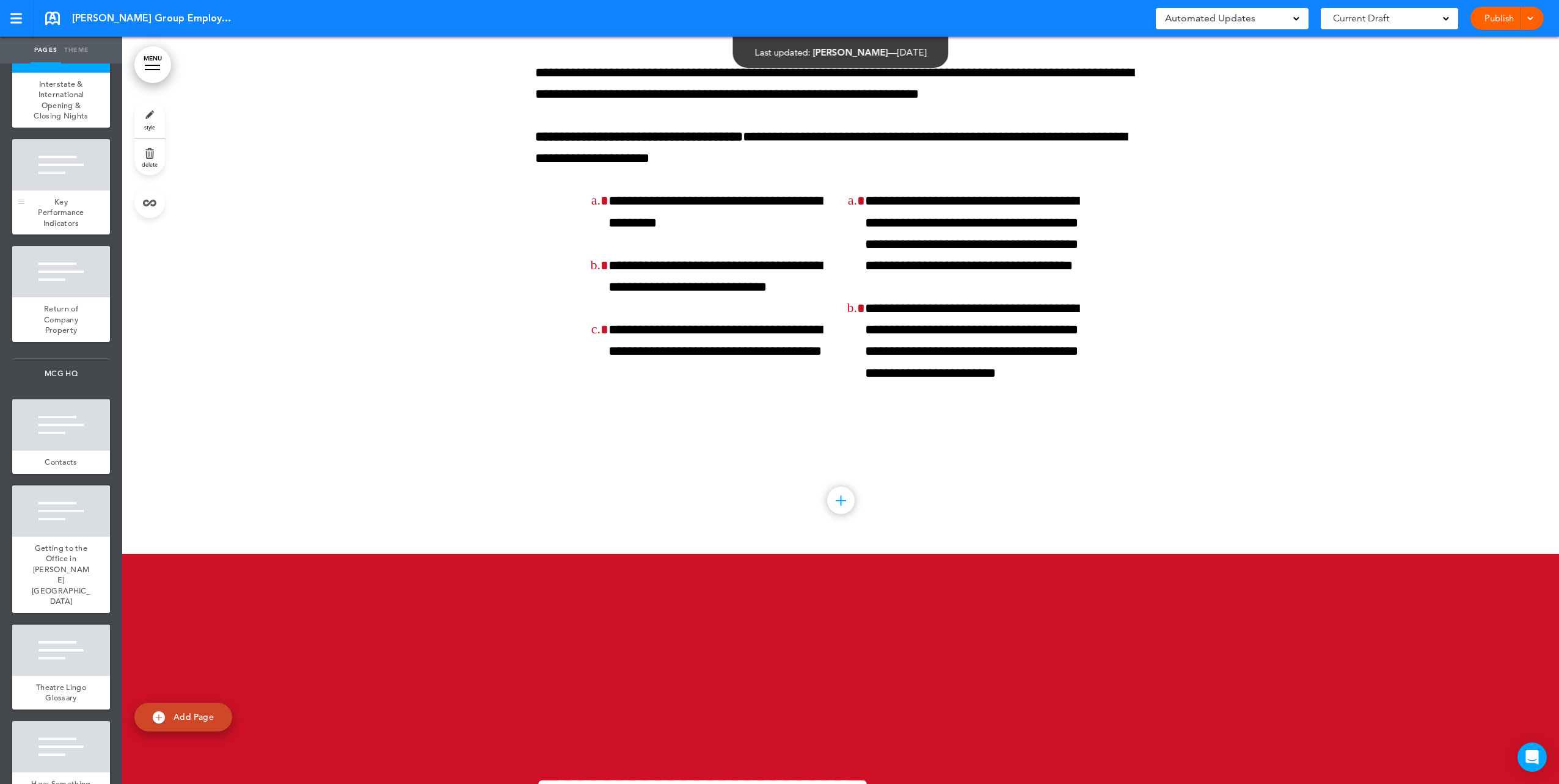
click at [59, 228] on span "Key Performance Indicators" at bounding box center [61, 212] width 46 height 32
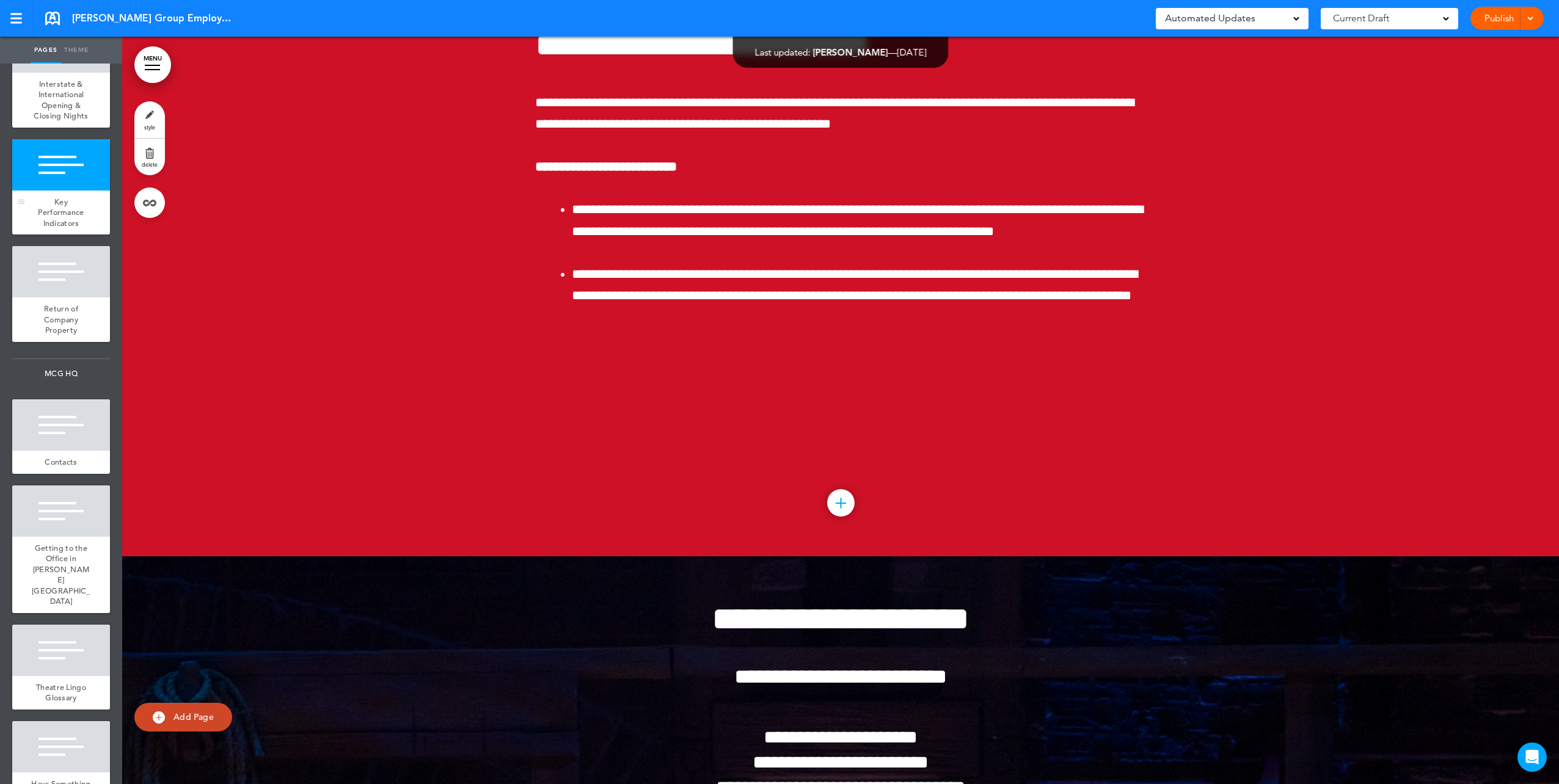
scroll to position [100241, 0]
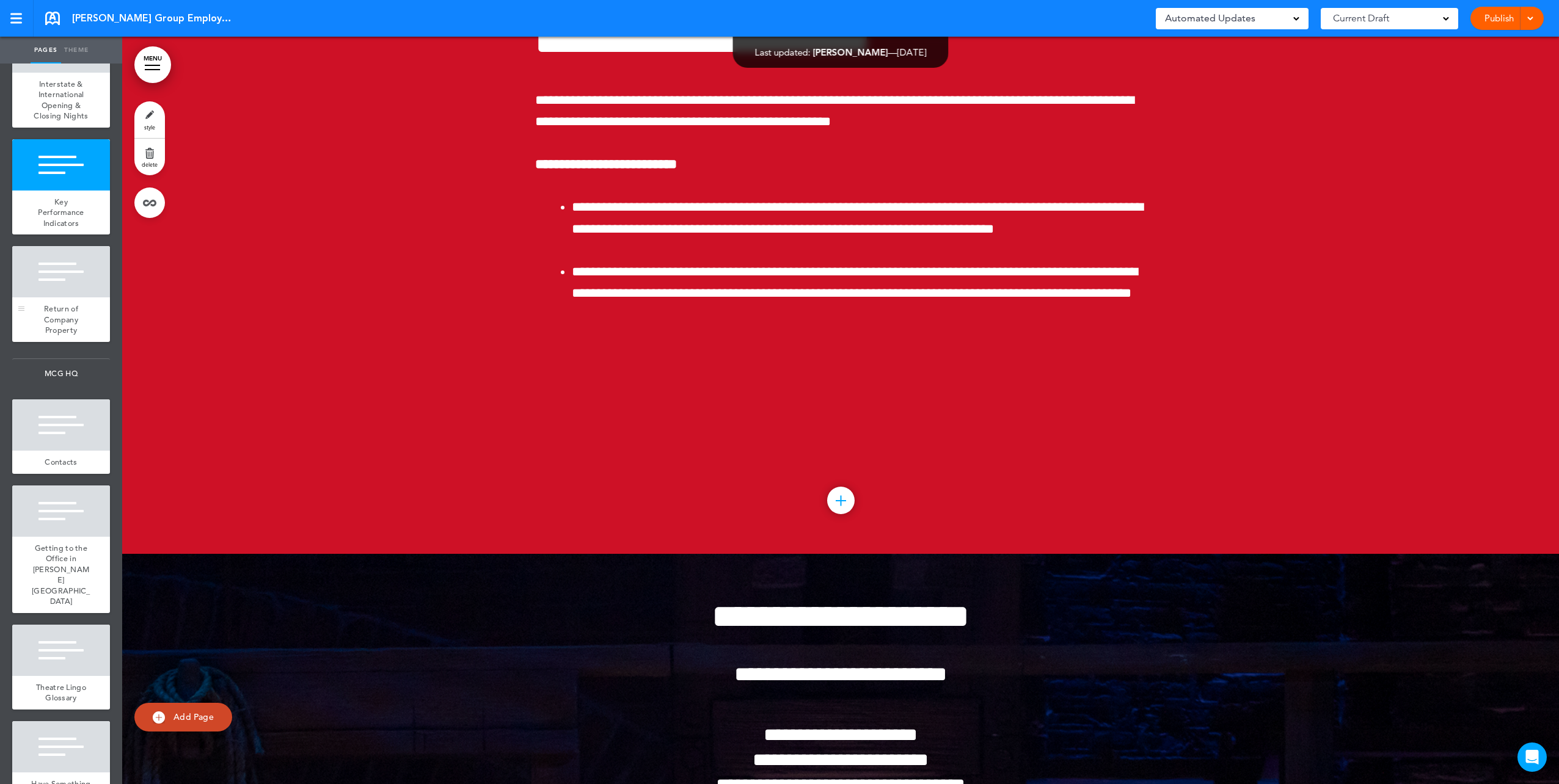
click at [49, 298] on div at bounding box center [61, 271] width 98 height 51
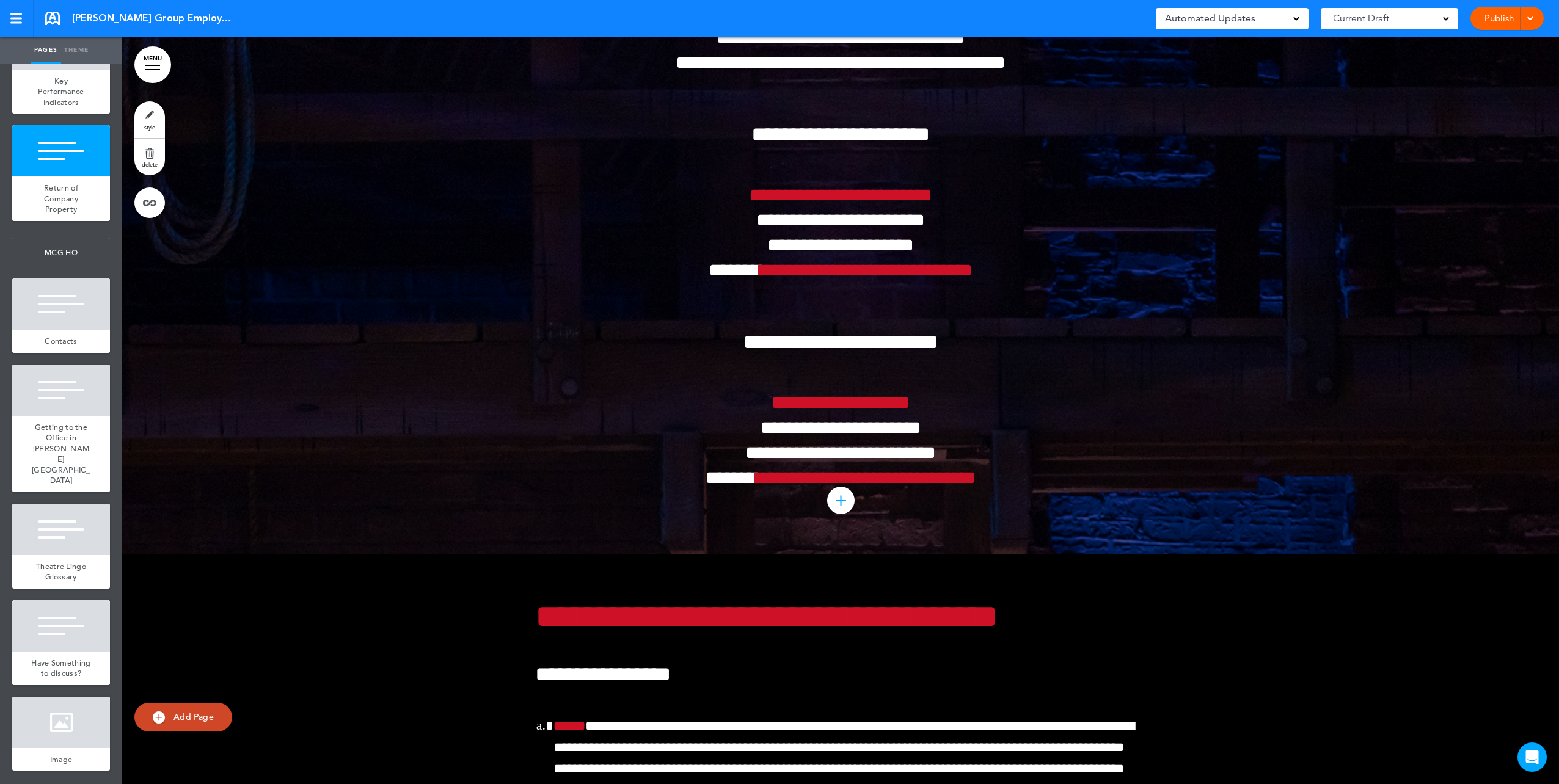
scroll to position [10882, 0]
click at [70, 442] on div "Getting to the Office in [PERSON_NAME][GEOGRAPHIC_DATA]" at bounding box center [61, 454] width 98 height 76
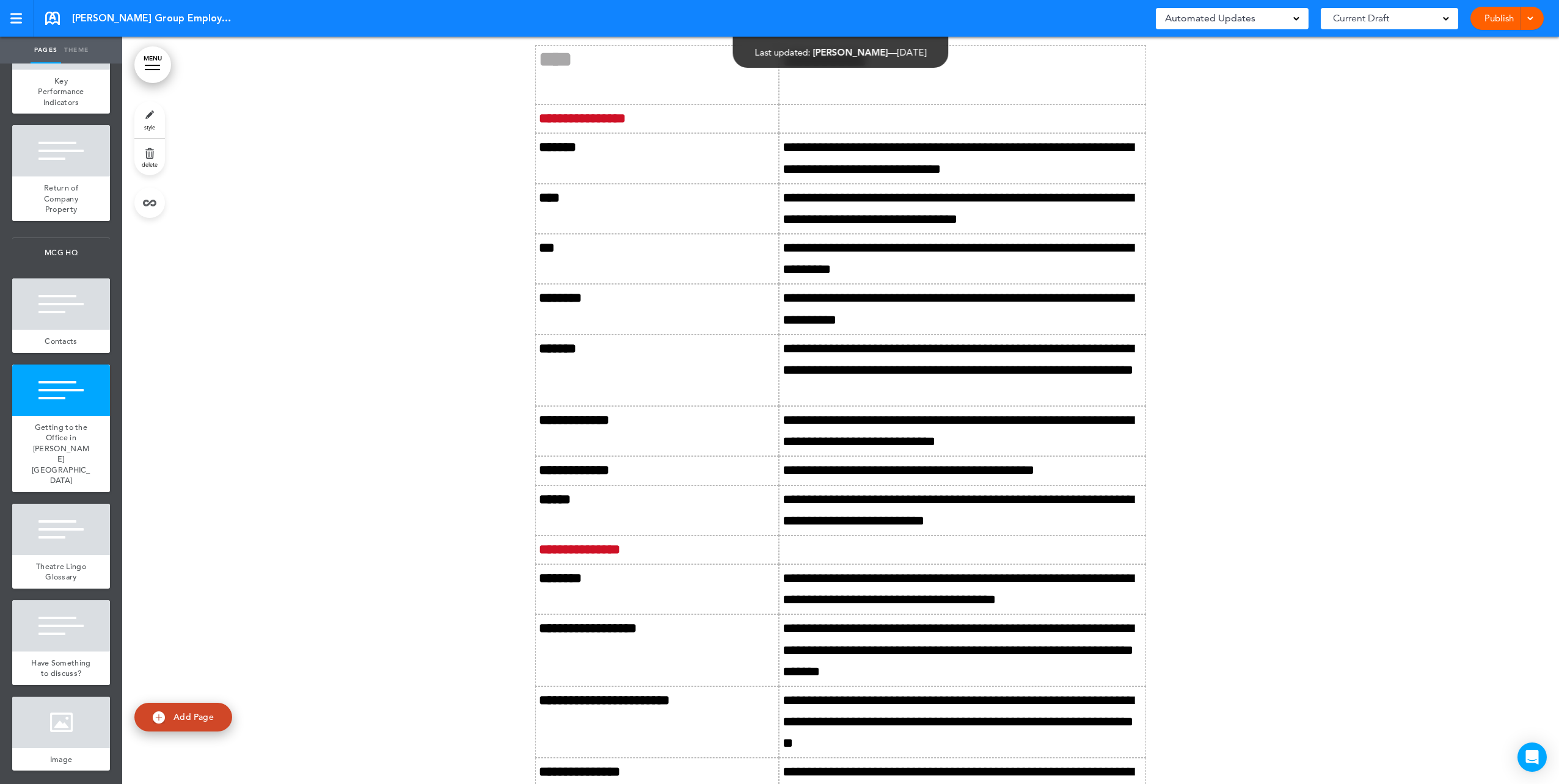
scroll to position [103033, 0]
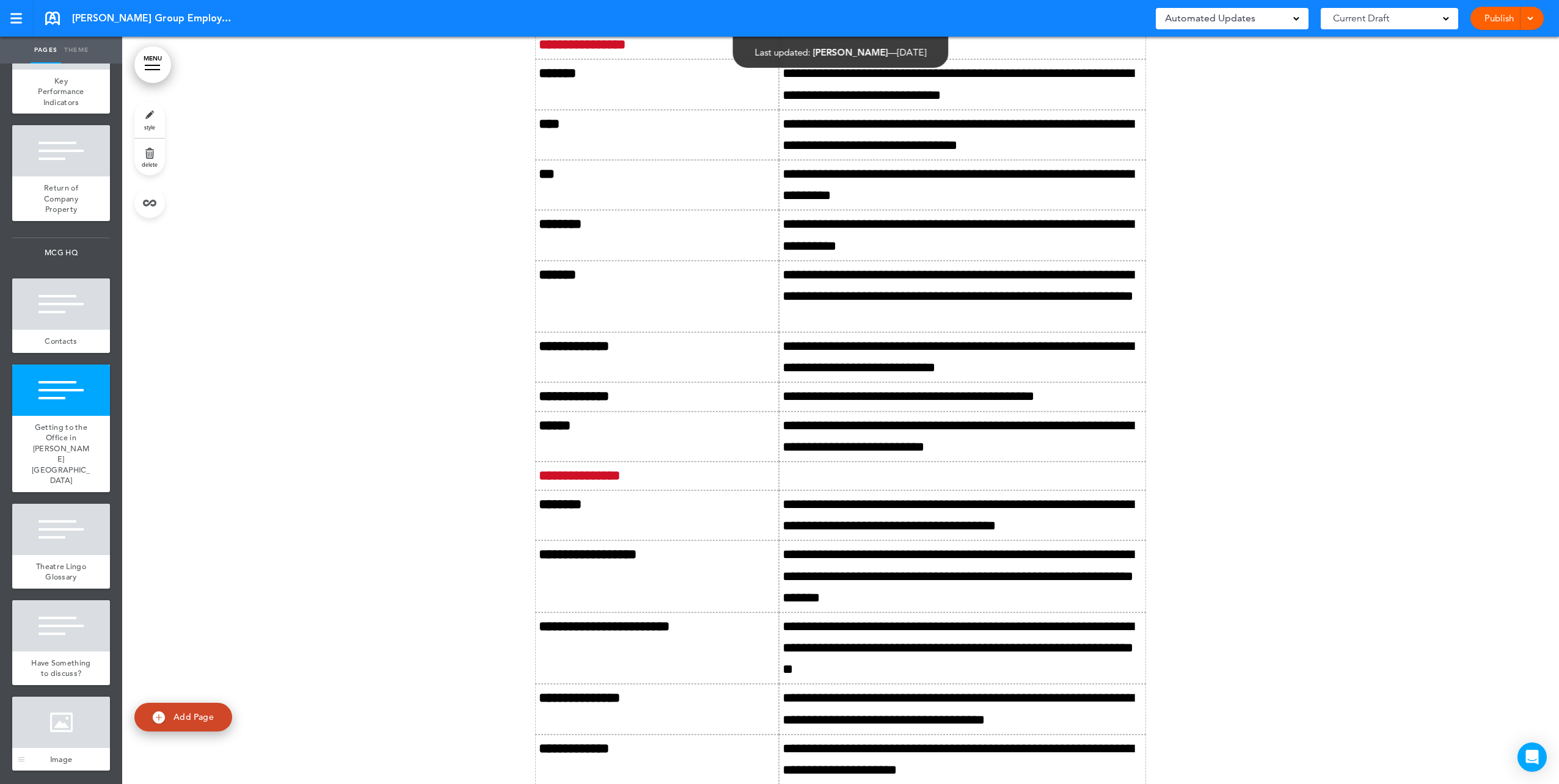
click at [56, 719] on div at bounding box center [61, 722] width 98 height 51
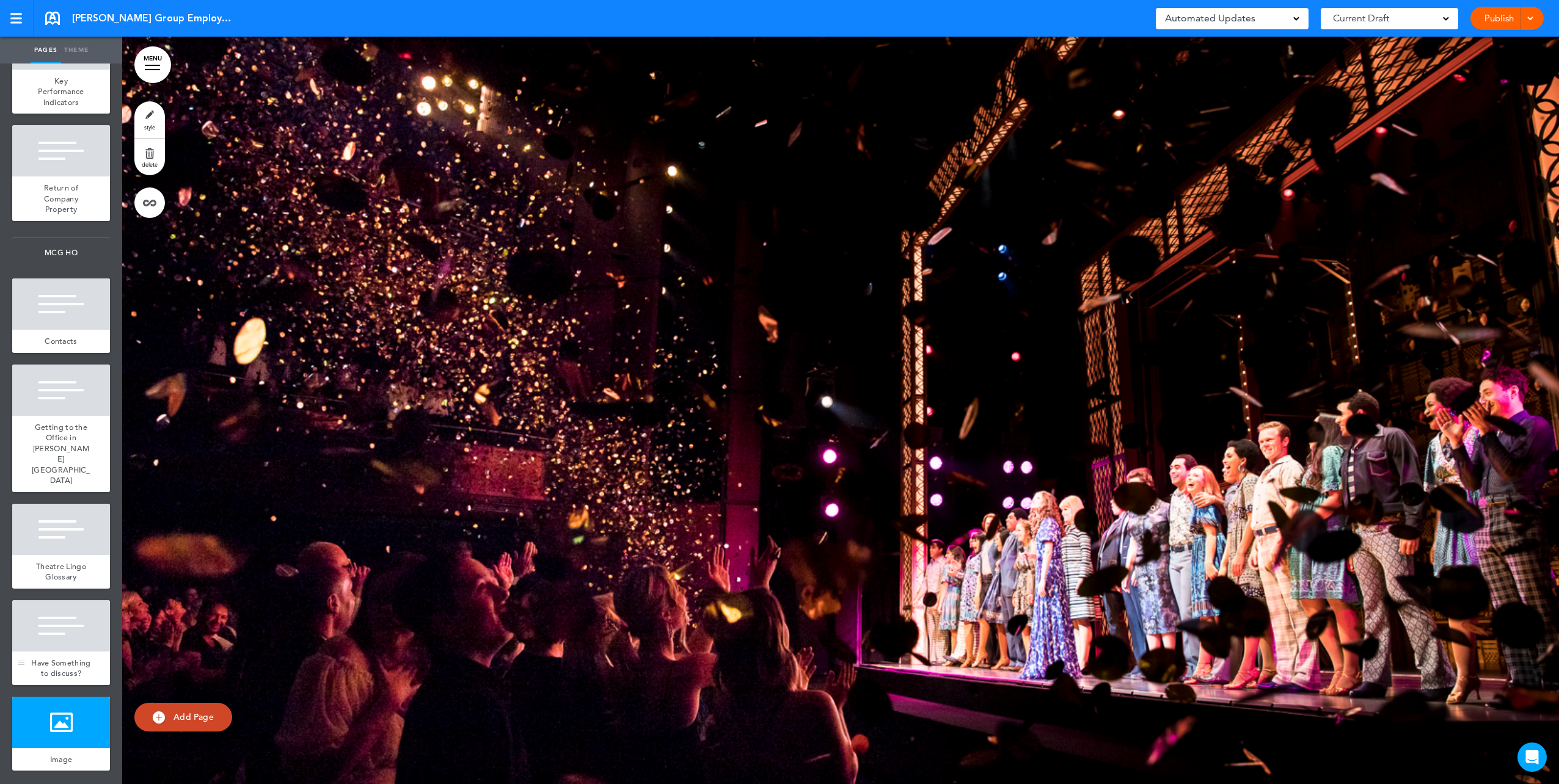
click at [66, 630] on div at bounding box center [61, 625] width 98 height 51
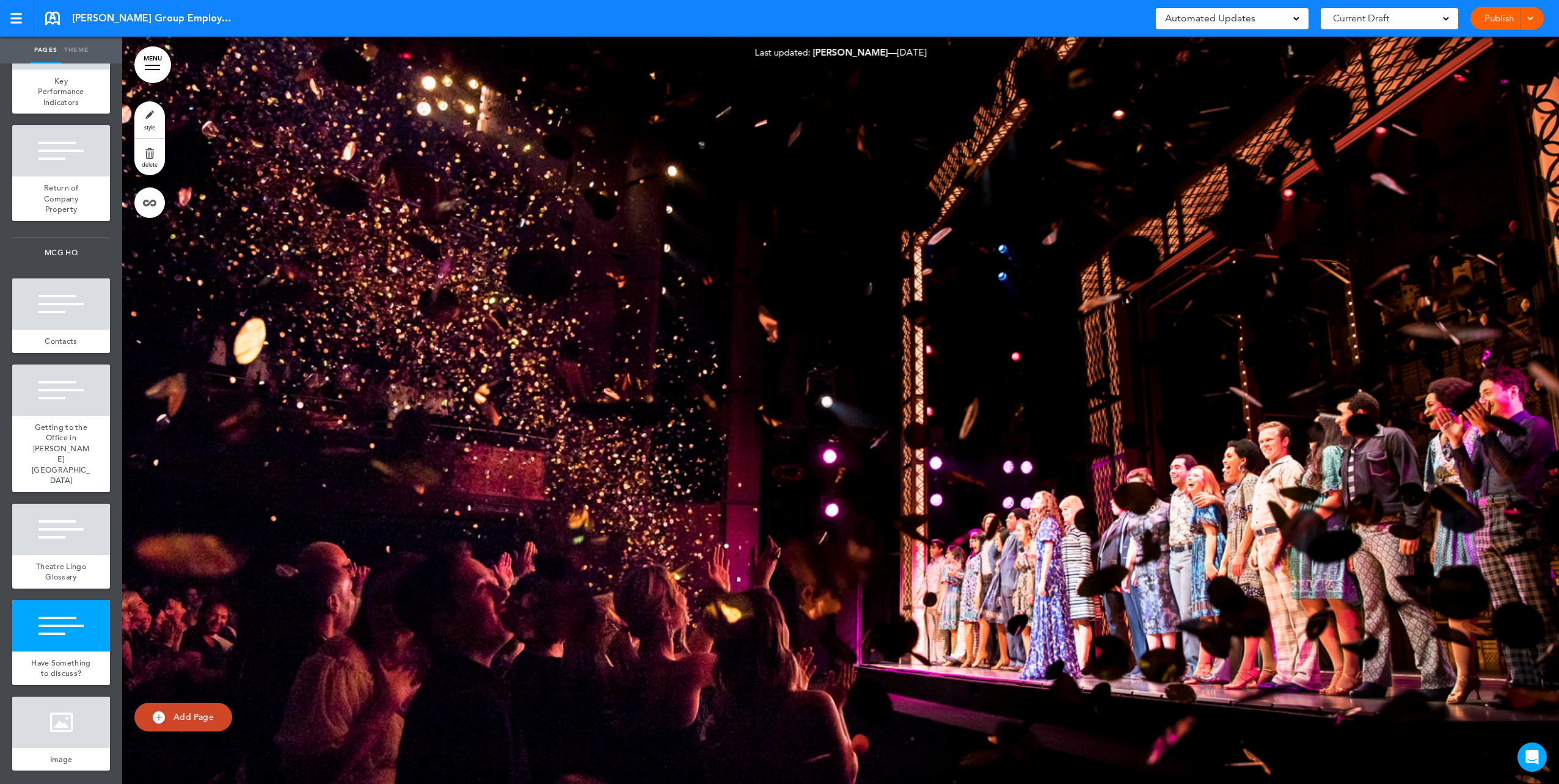
scroll to position [107108, 0]
click at [43, 535] on div at bounding box center [61, 529] width 98 height 51
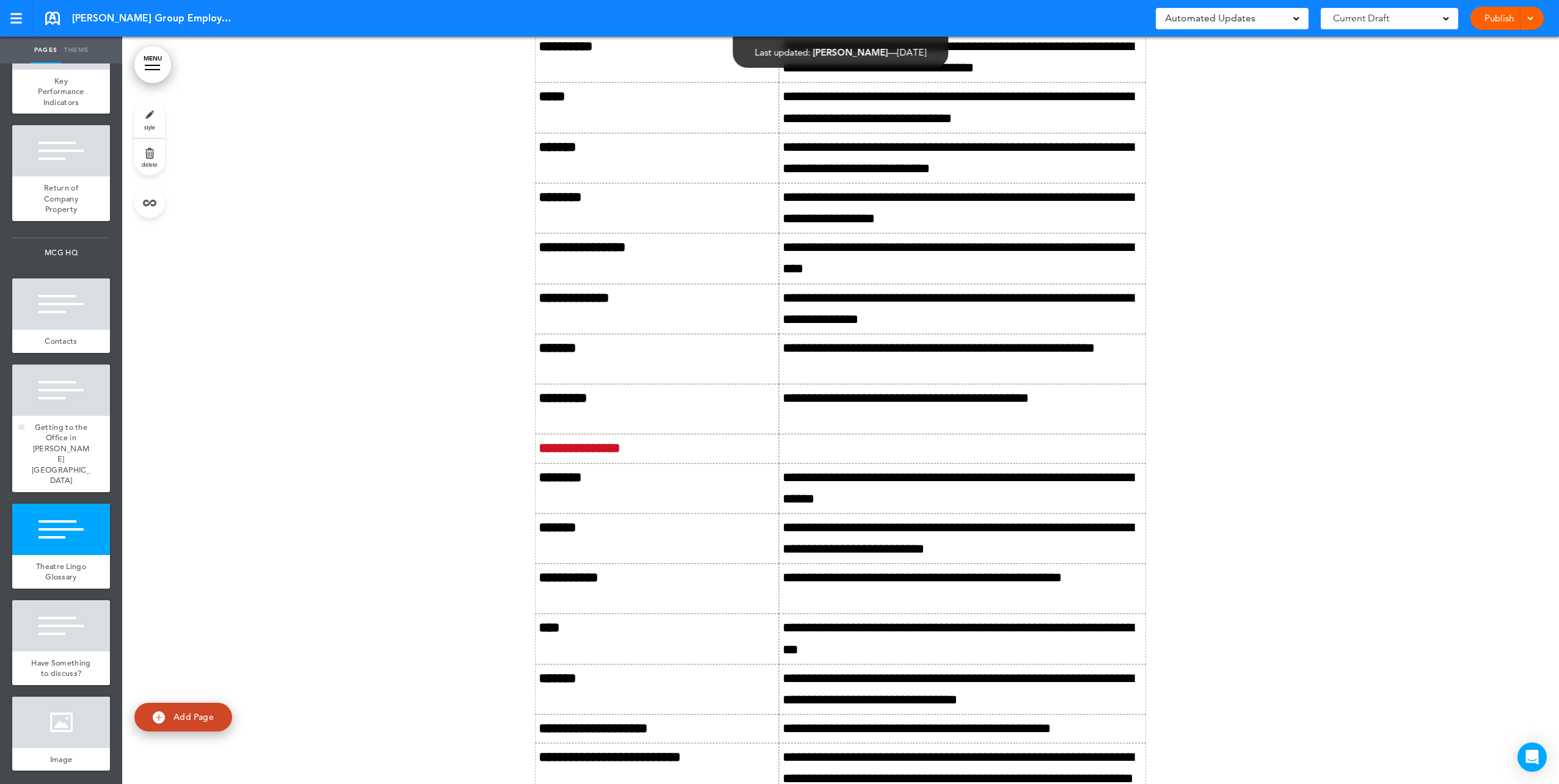
scroll to position [103879, 0]
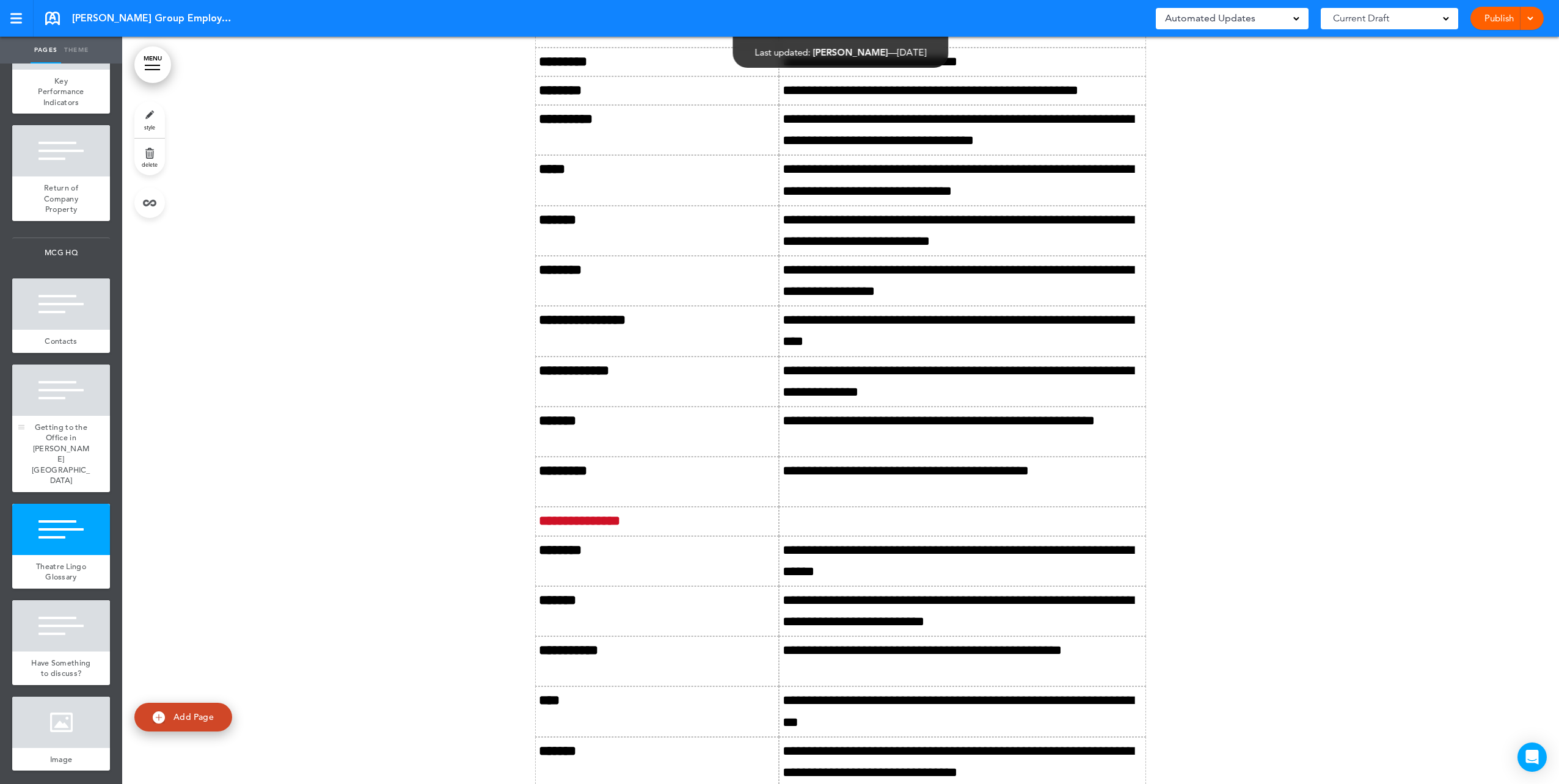
click at [61, 458] on span "Getting to the Office in [PERSON_NAME][GEOGRAPHIC_DATA]" at bounding box center [61, 453] width 59 height 64
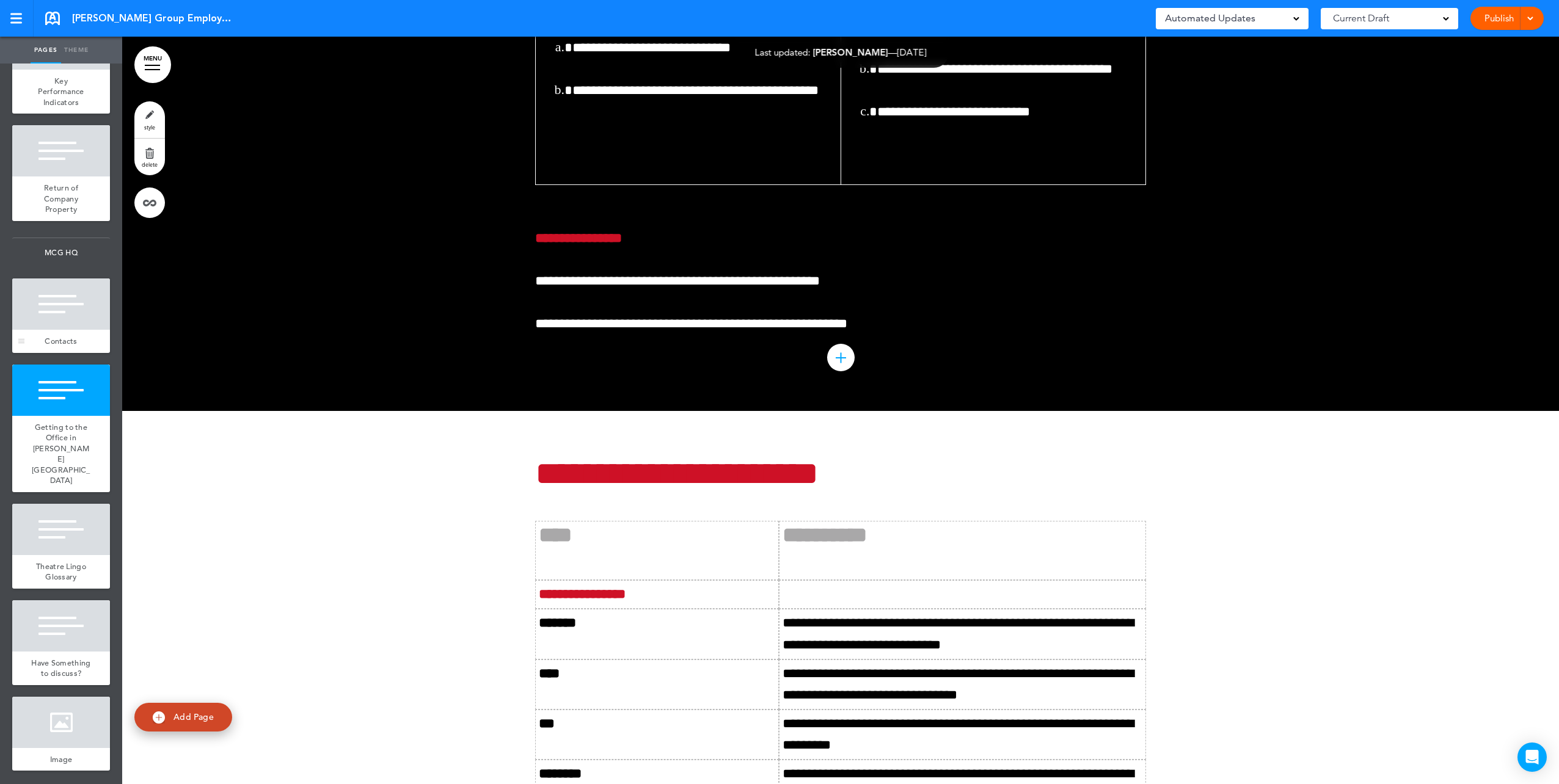
click at [58, 353] on div "Contacts" at bounding box center [61, 341] width 98 height 23
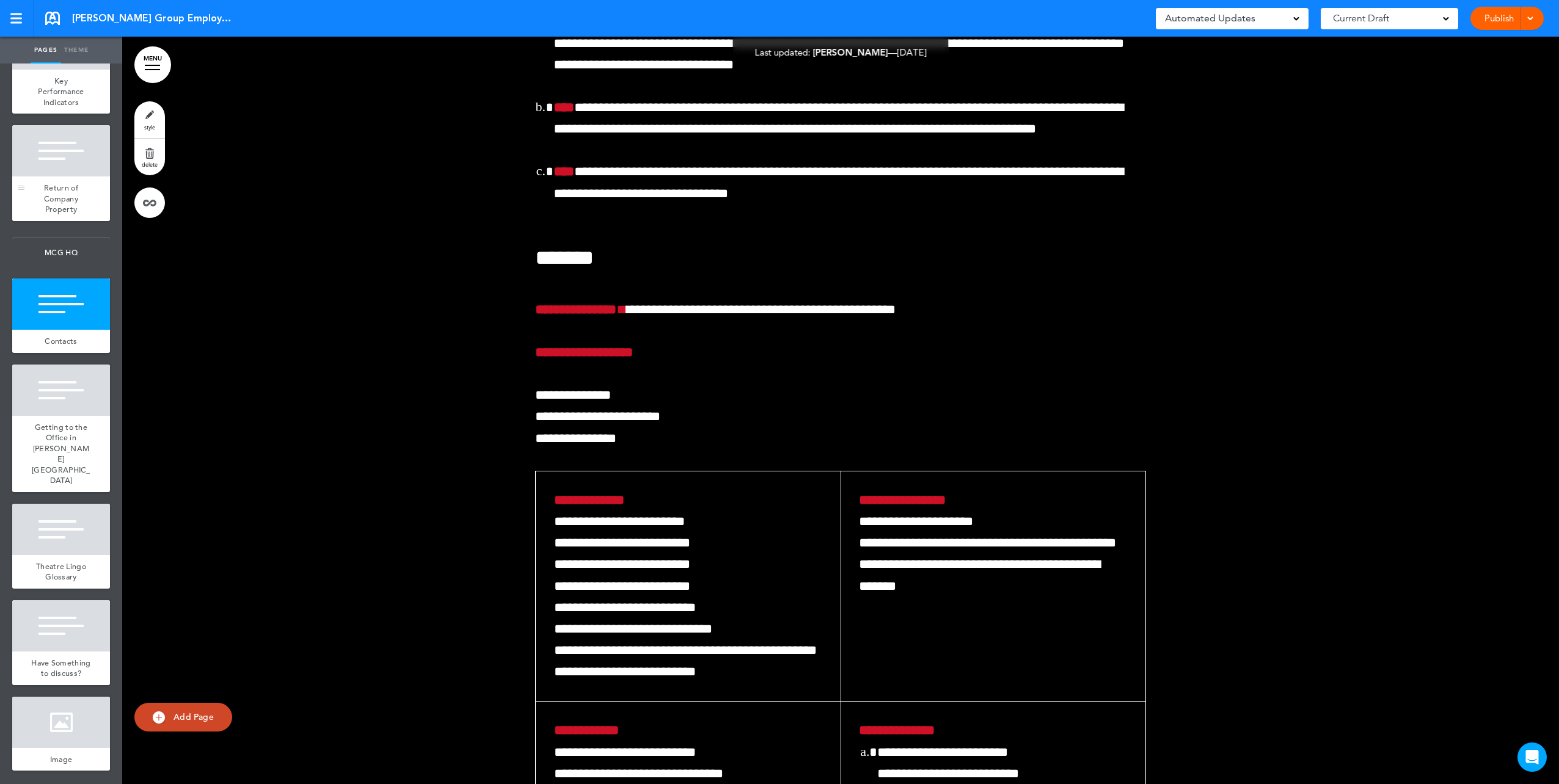
scroll to position [10760, 0]
click at [66, 214] on span "Return of Company Property" at bounding box center [61, 198] width 34 height 32
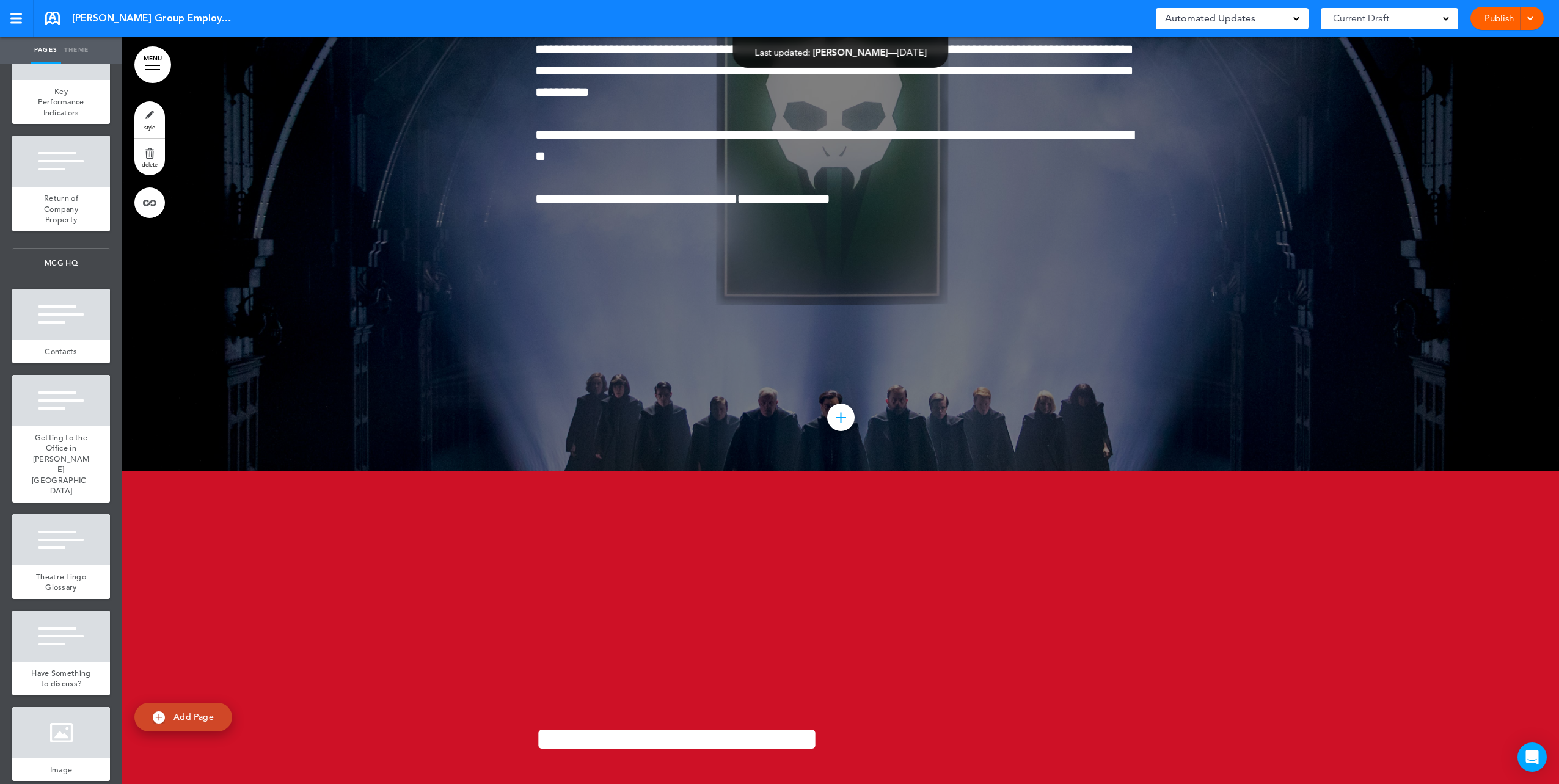
scroll to position [10576, 0]
click at [50, 123] on div "Key Performance Indicators" at bounding box center [61, 100] width 98 height 44
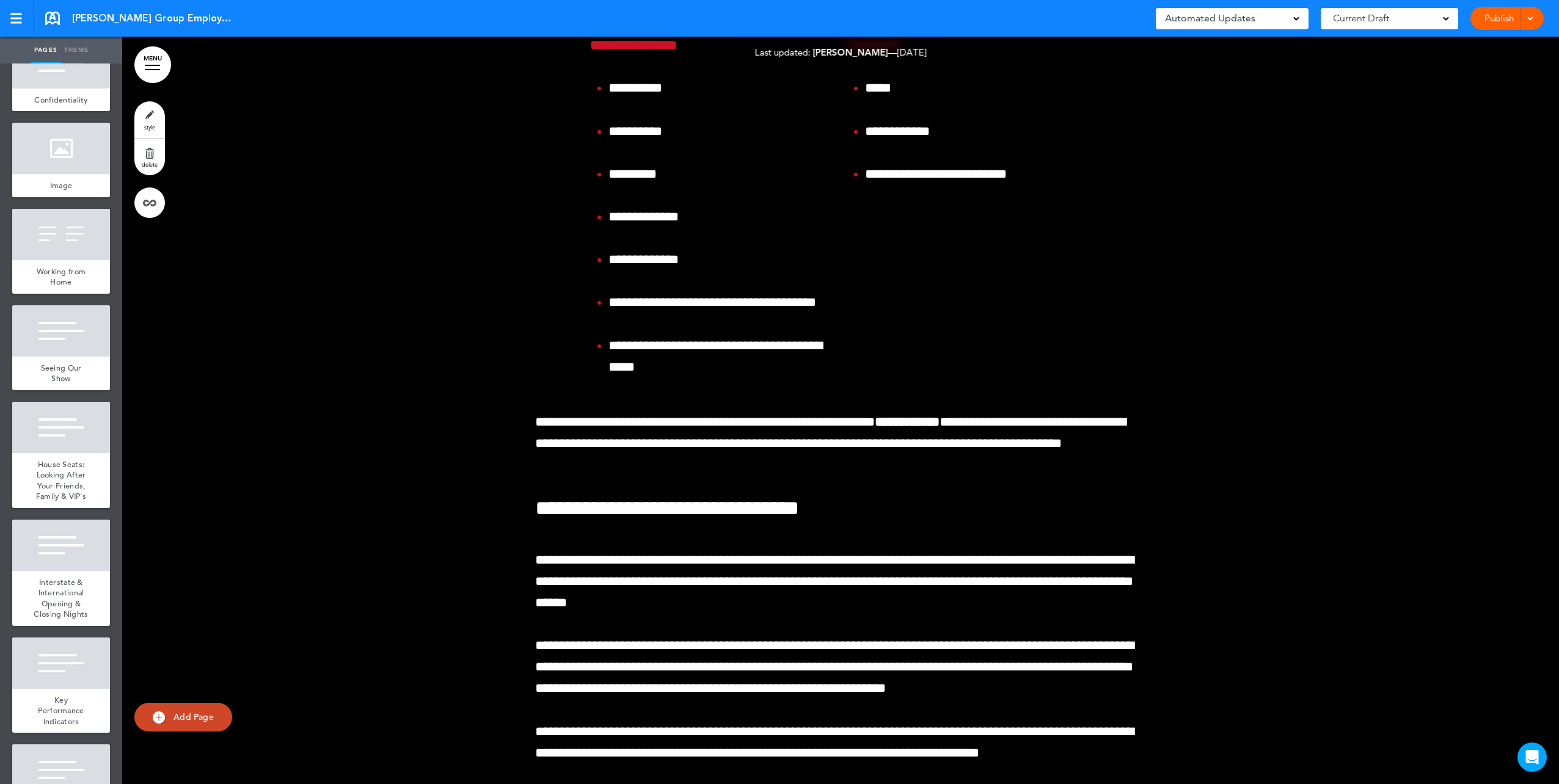
scroll to position [53347, 0]
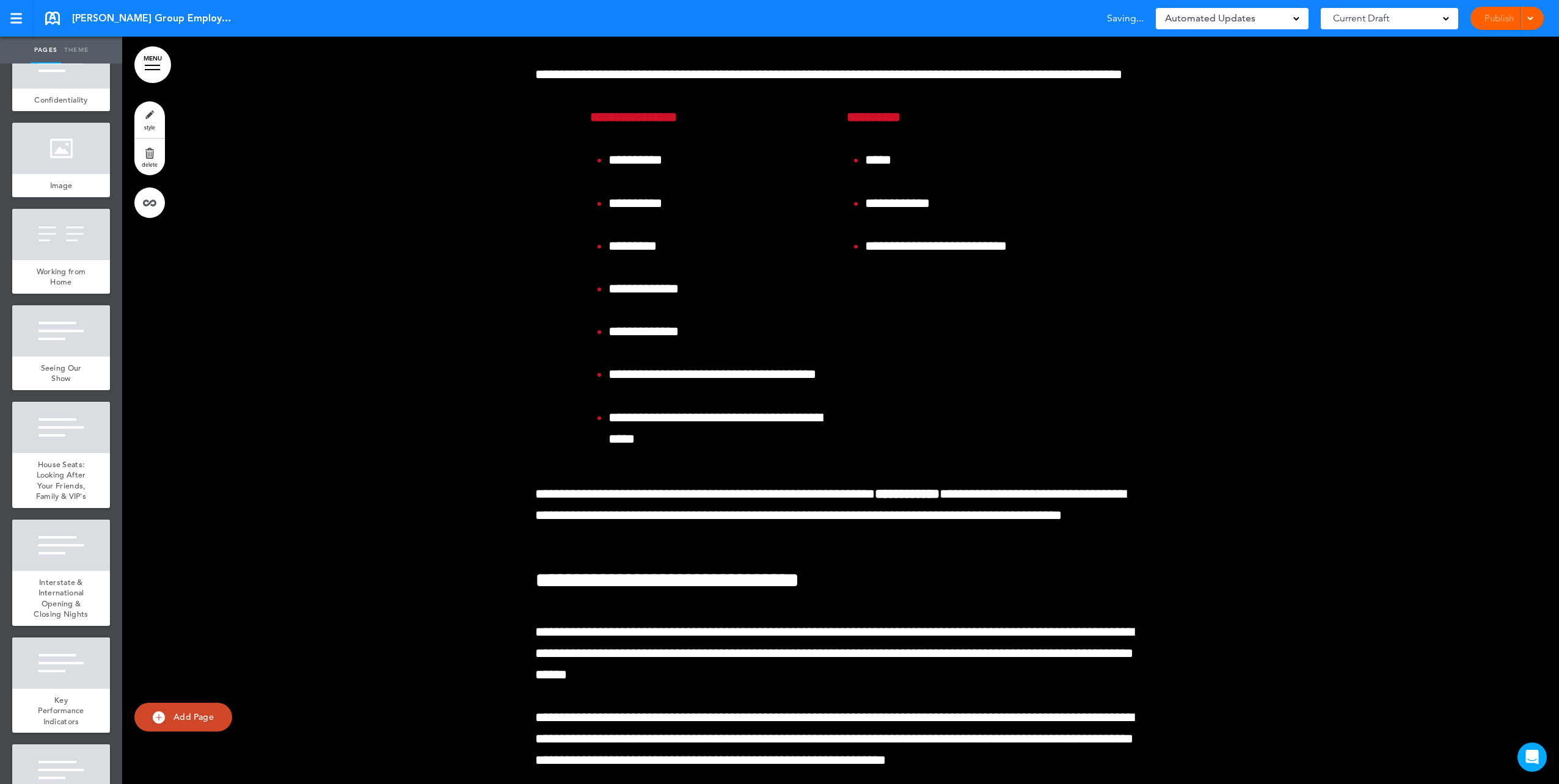
click at [506, 253] on div at bounding box center [840, 369] width 1437 height 1473
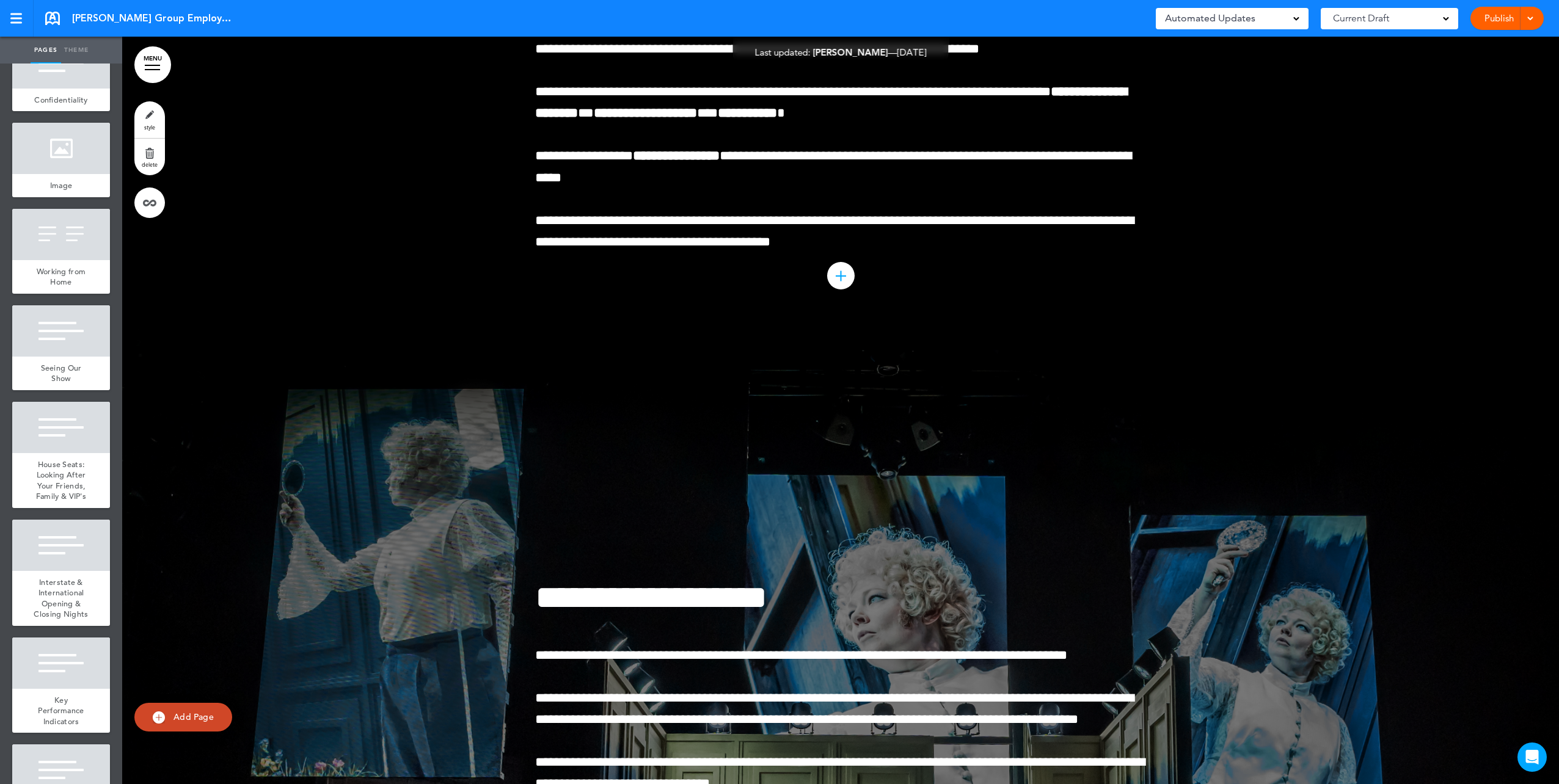
scroll to position [54141, 0]
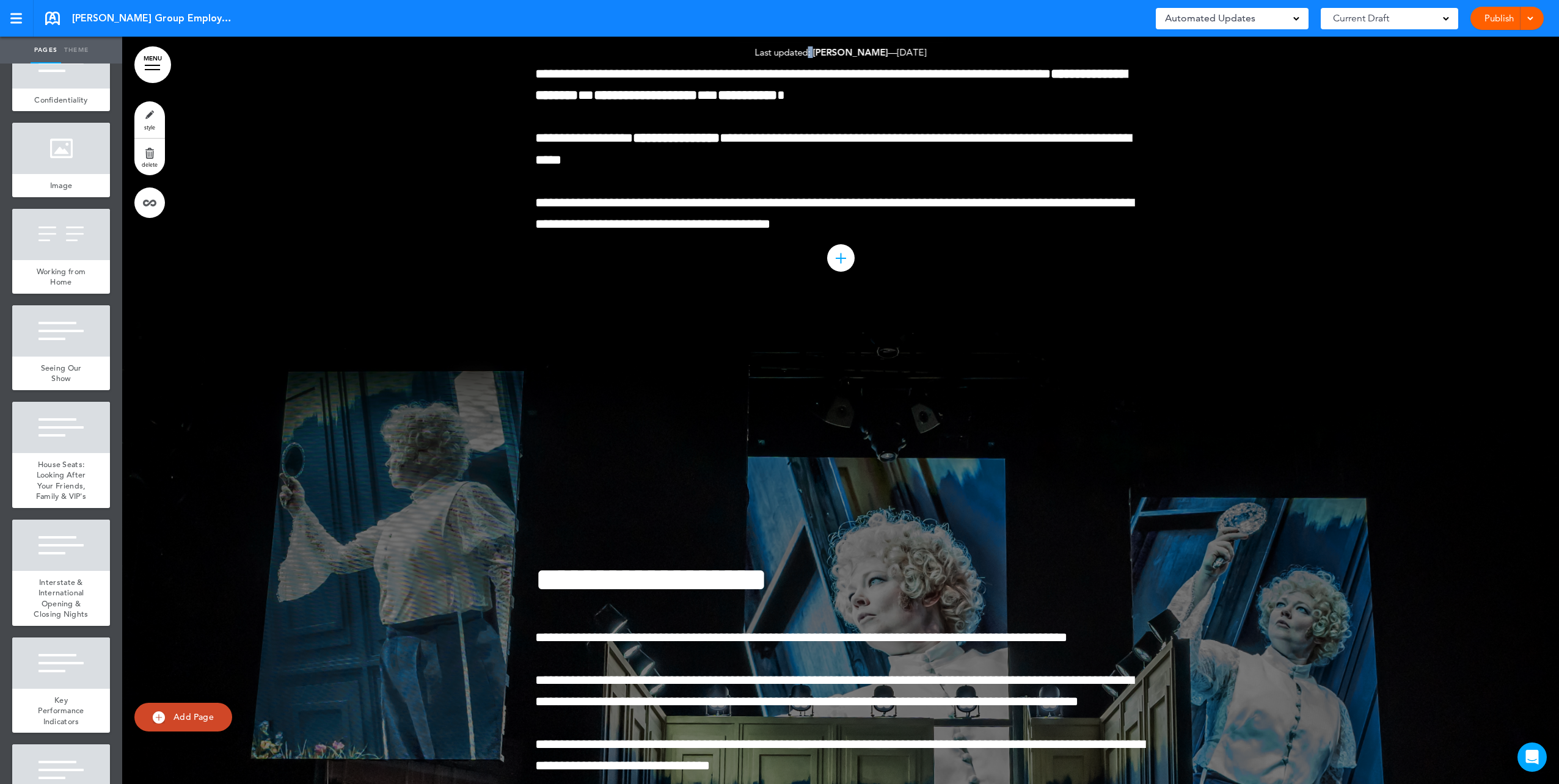
drag, startPoint x: 803, startPoint y: 56, endPoint x: 807, endPoint y: 38, distance: 18.4
click at [807, 38] on div "Last updated: [PERSON_NAME] — [DATE] — Show for Employees: On Every Page Hide A…" at bounding box center [841, 52] width 216 height 31
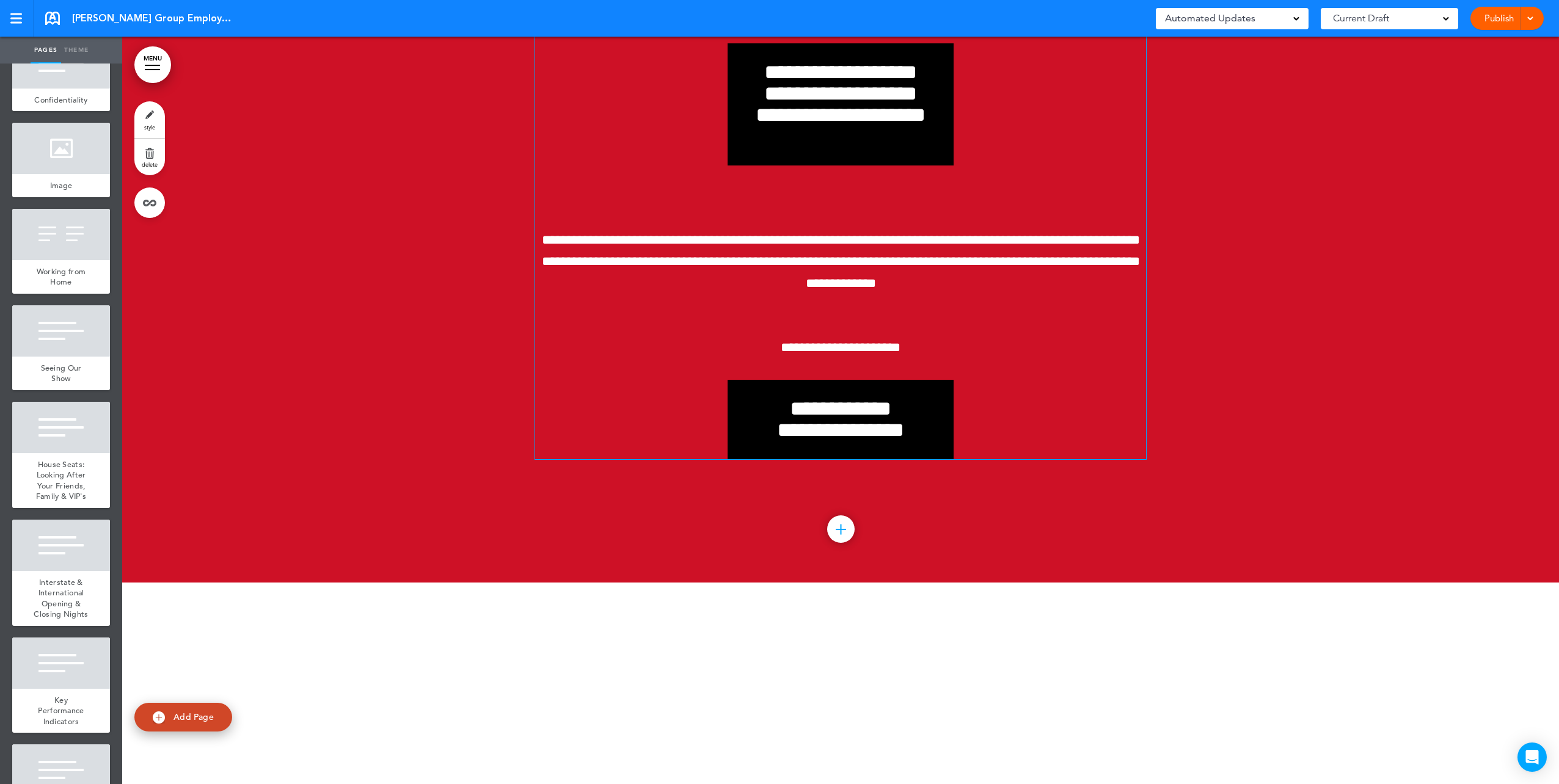
scroll to position [40879, 0]
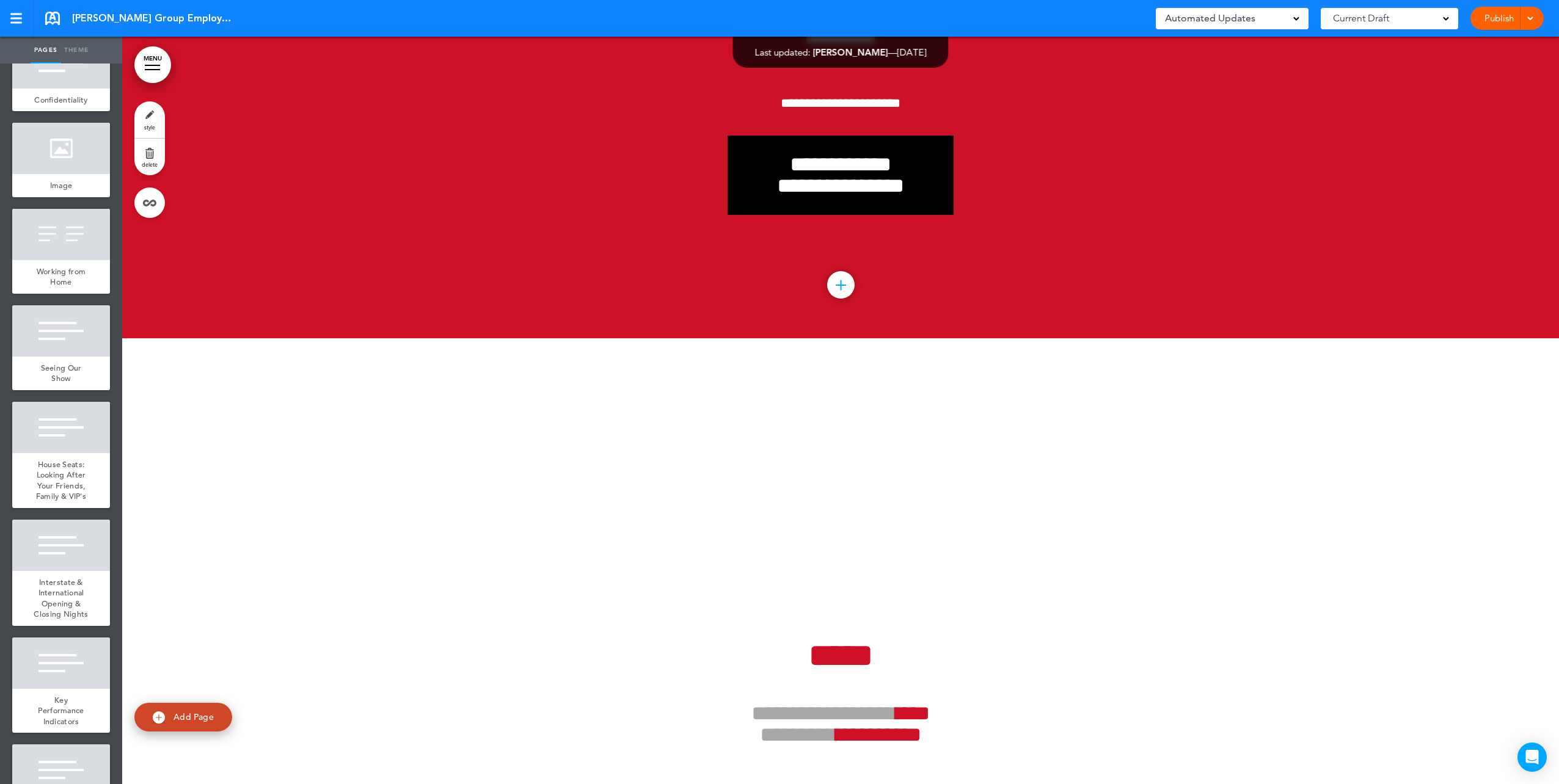
drag, startPoint x: 1084, startPoint y: 648, endPoint x: 1072, endPoint y: 647, distance: 12.0
click at [837, 299] on div at bounding box center [841, 285] width 28 height 27
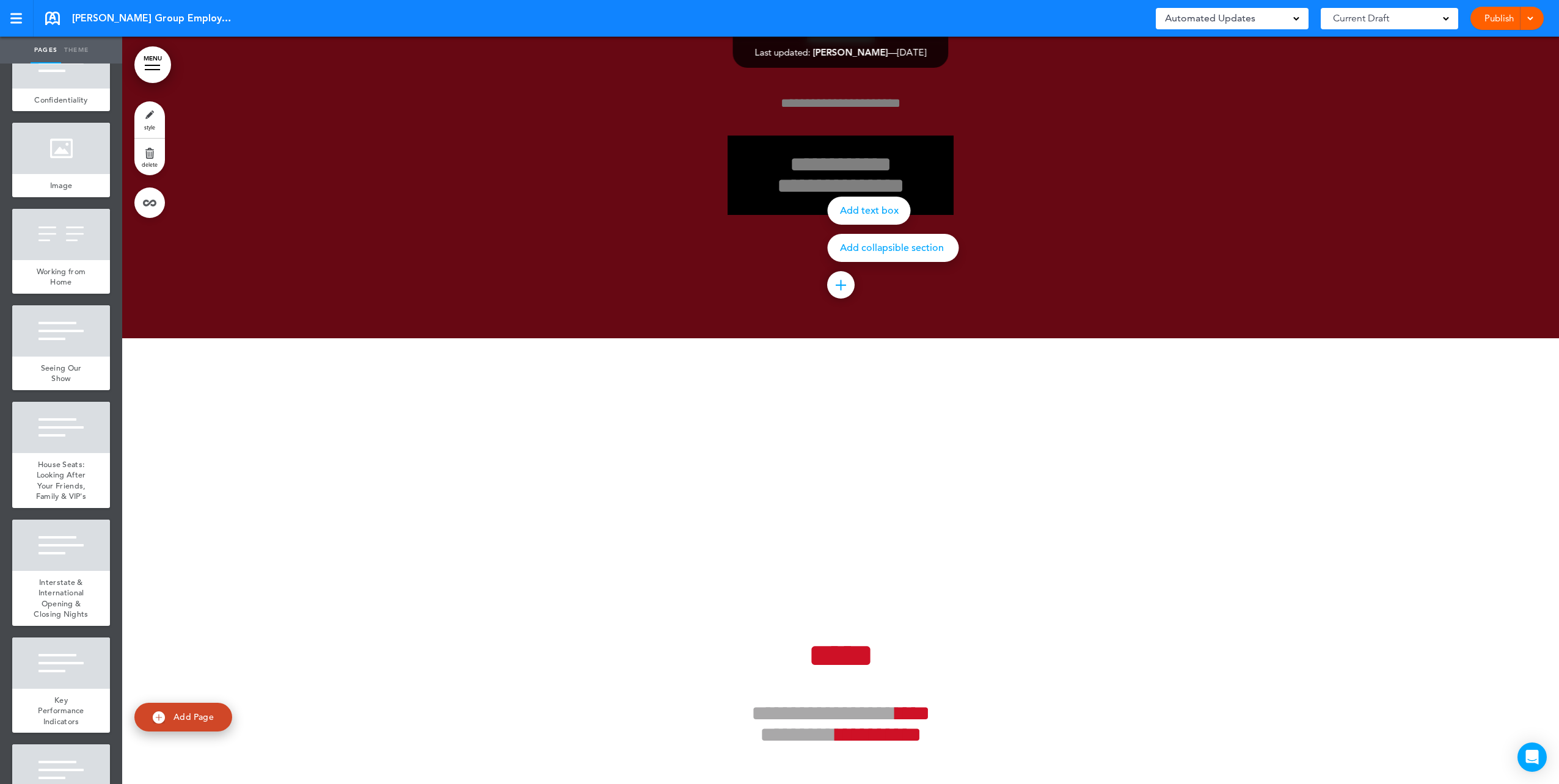
click at [842, 299] on div at bounding box center [841, 285] width 28 height 27
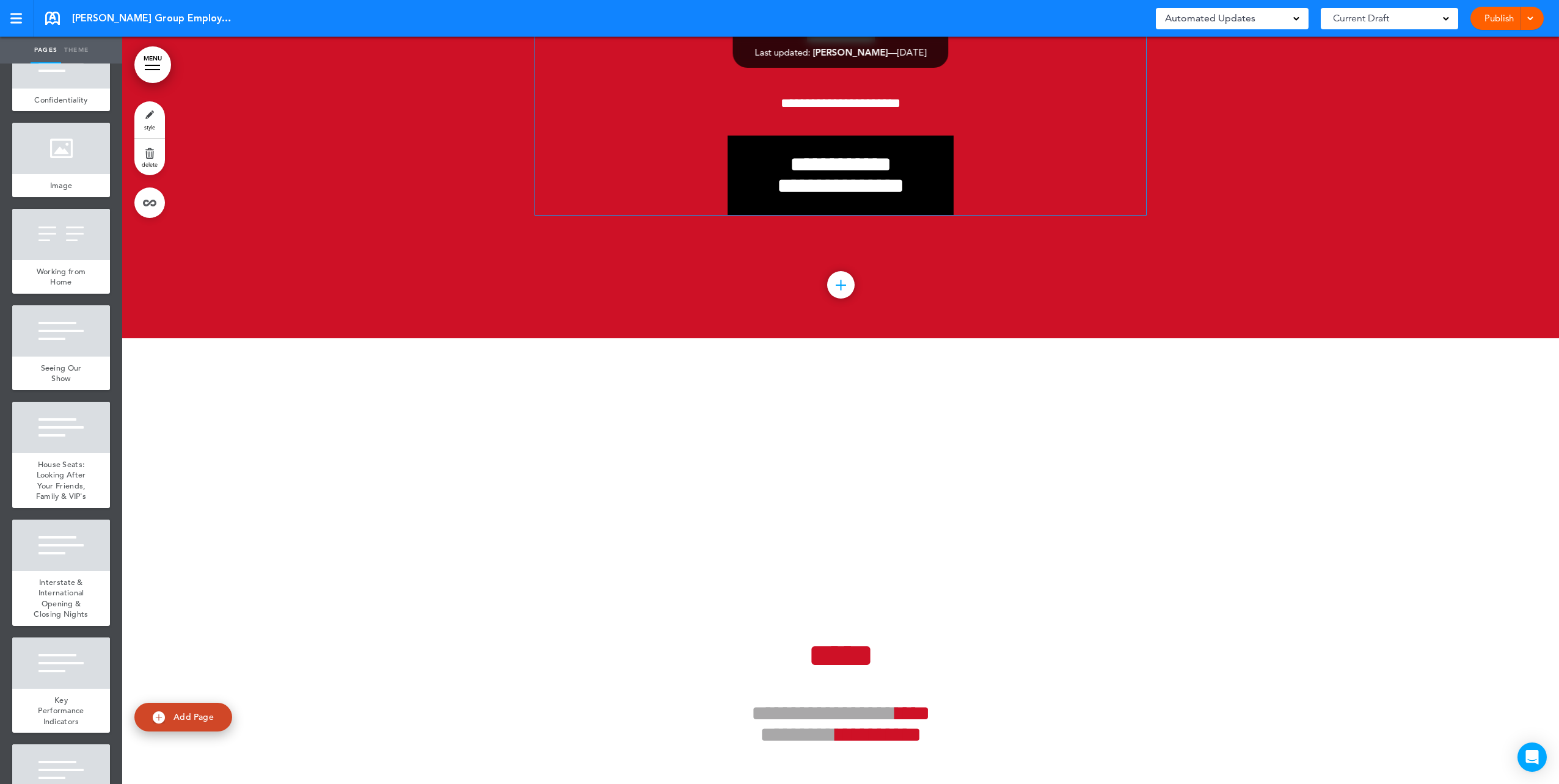
click at [1051, 215] on div "**********" at bounding box center [841, 175] width 611 height 80
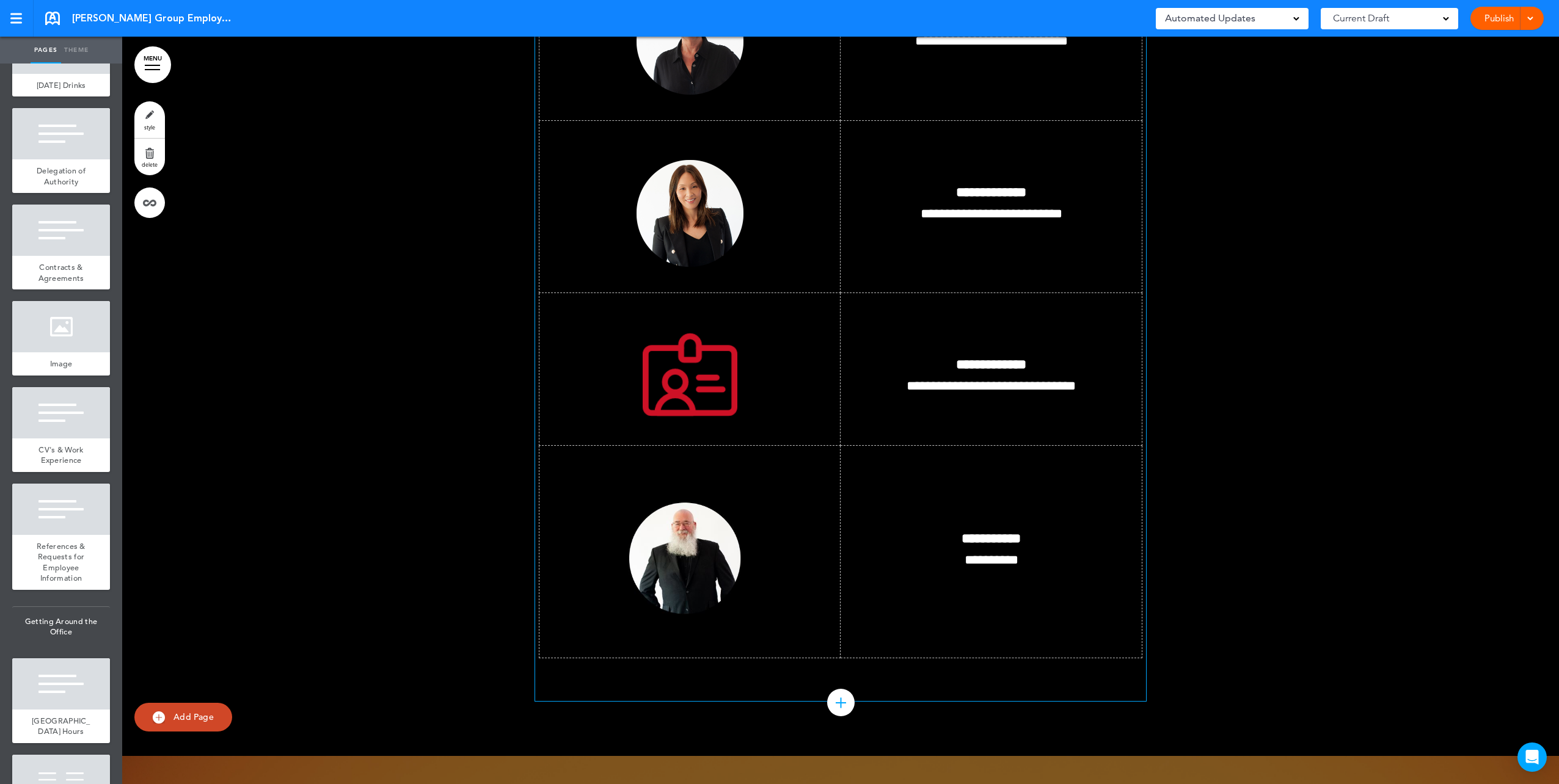
scroll to position [47351, 0]
